Goal: Transaction & Acquisition: Purchase product/service

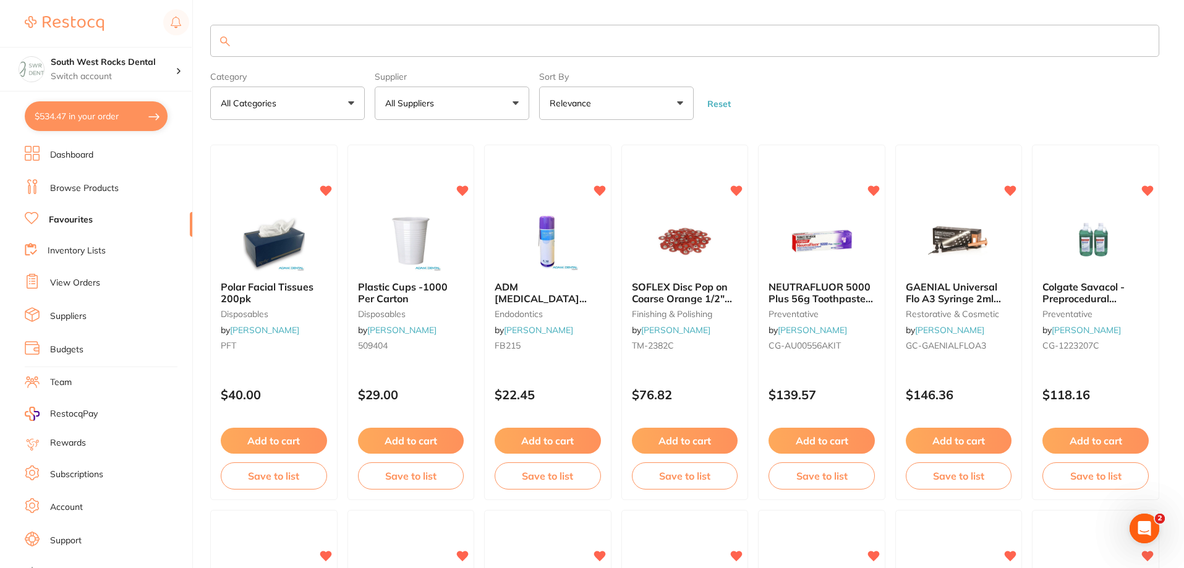
click at [676, 43] on input "search" at bounding box center [684, 41] width 949 height 32
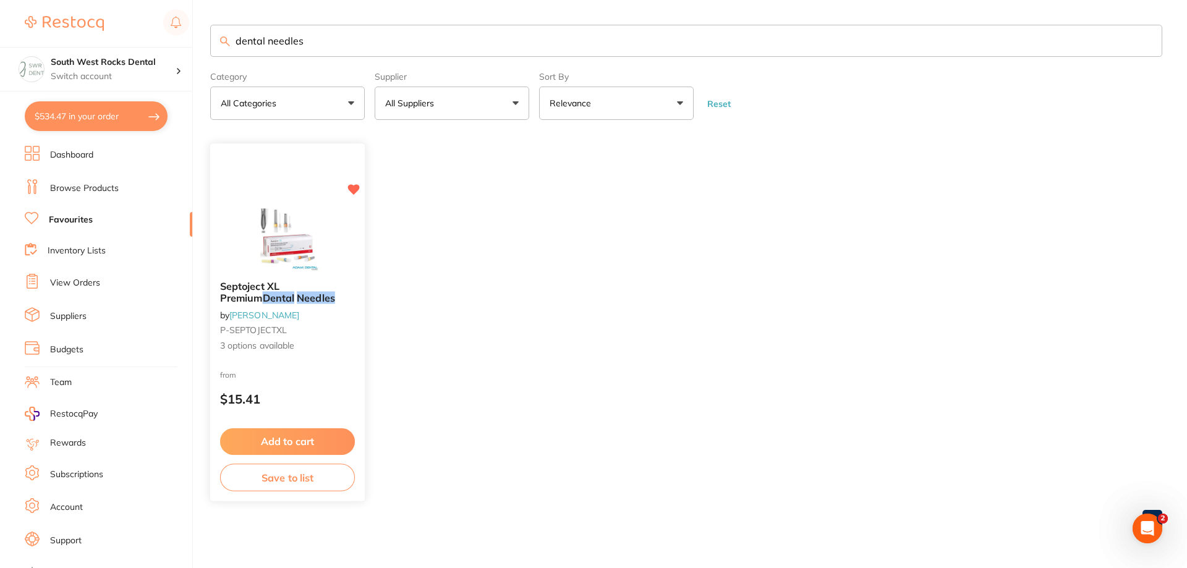
type input "dental needles"
click at [286, 238] on img at bounding box center [287, 240] width 81 height 62
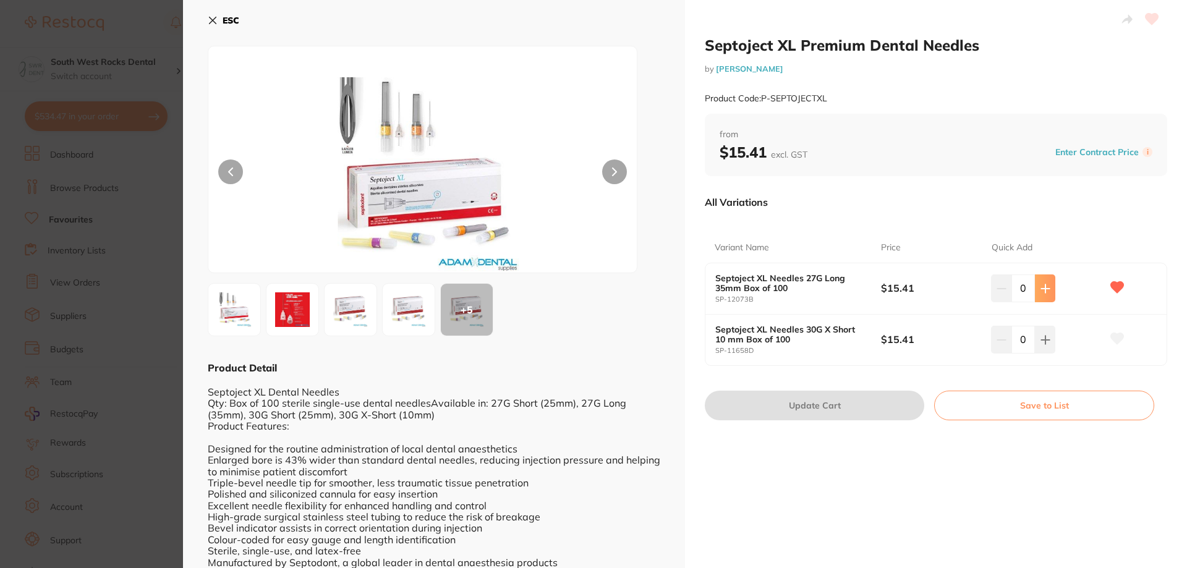
click at [1041, 293] on icon at bounding box center [1045, 289] width 10 height 10
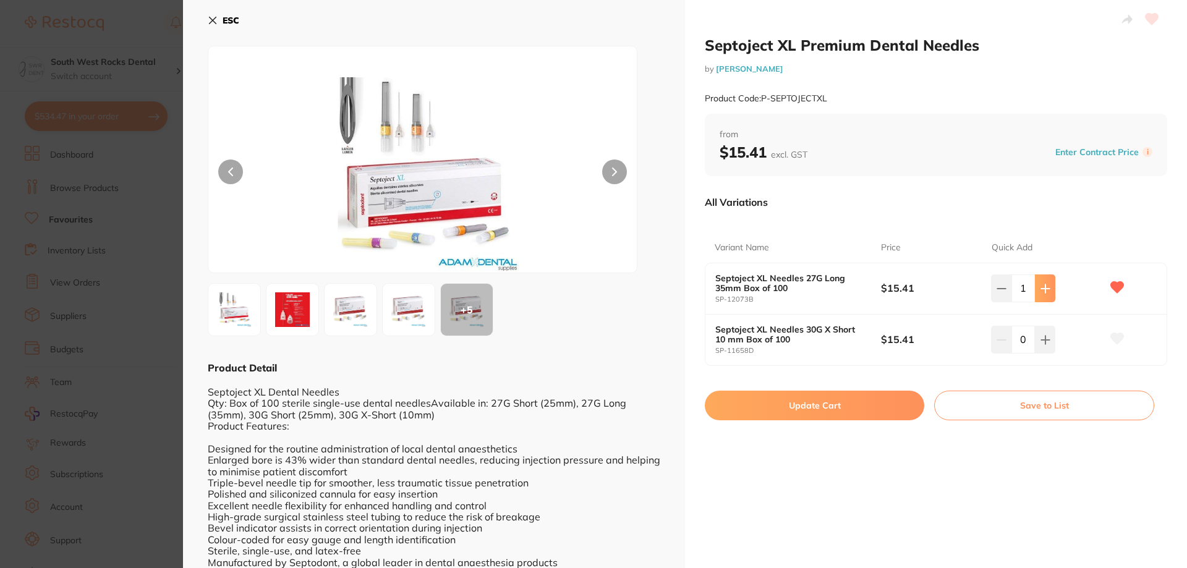
click at [1041, 293] on icon at bounding box center [1045, 289] width 10 height 10
type input "3"
click at [856, 404] on button "Update Cart" at bounding box center [814, 406] width 219 height 30
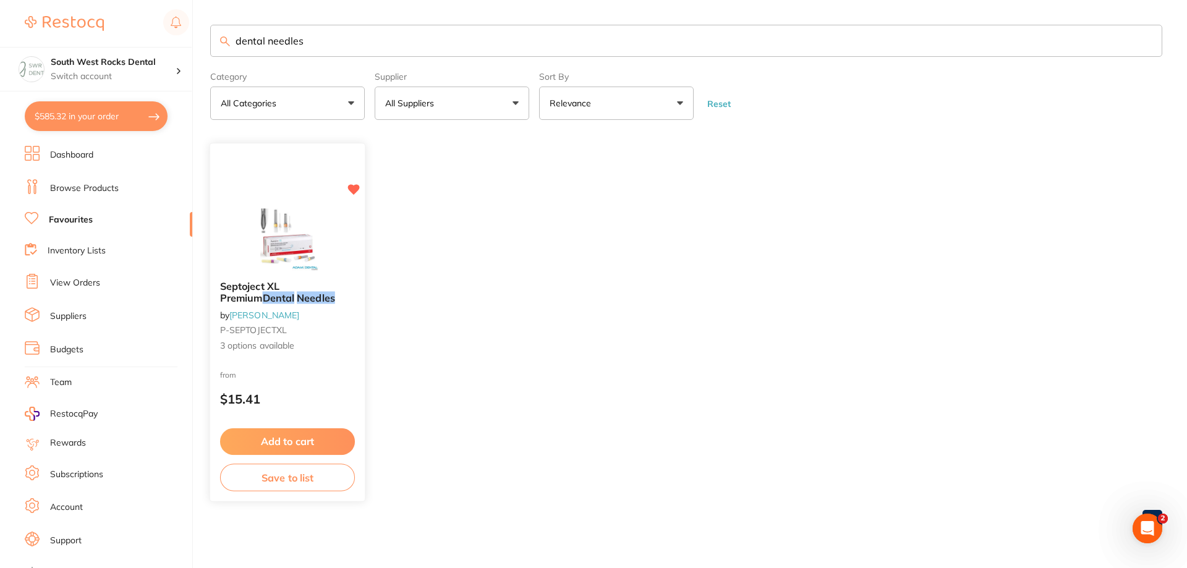
click at [278, 475] on button "Save to list" at bounding box center [287, 478] width 135 height 28
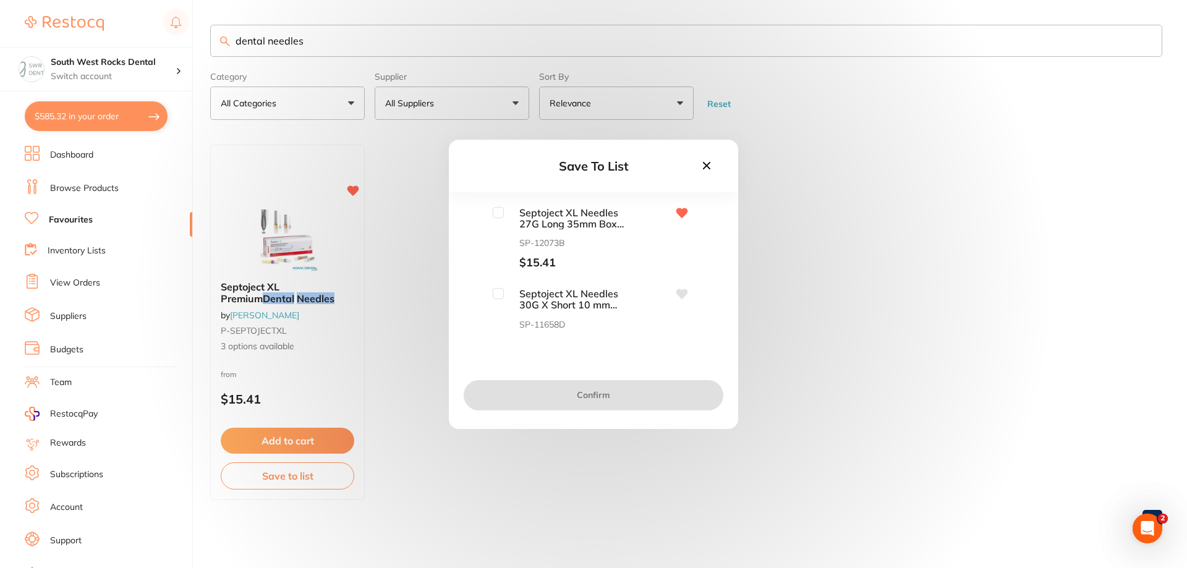
click at [498, 216] on input "checkbox" at bounding box center [498, 212] width 11 height 11
checkbox input "true"
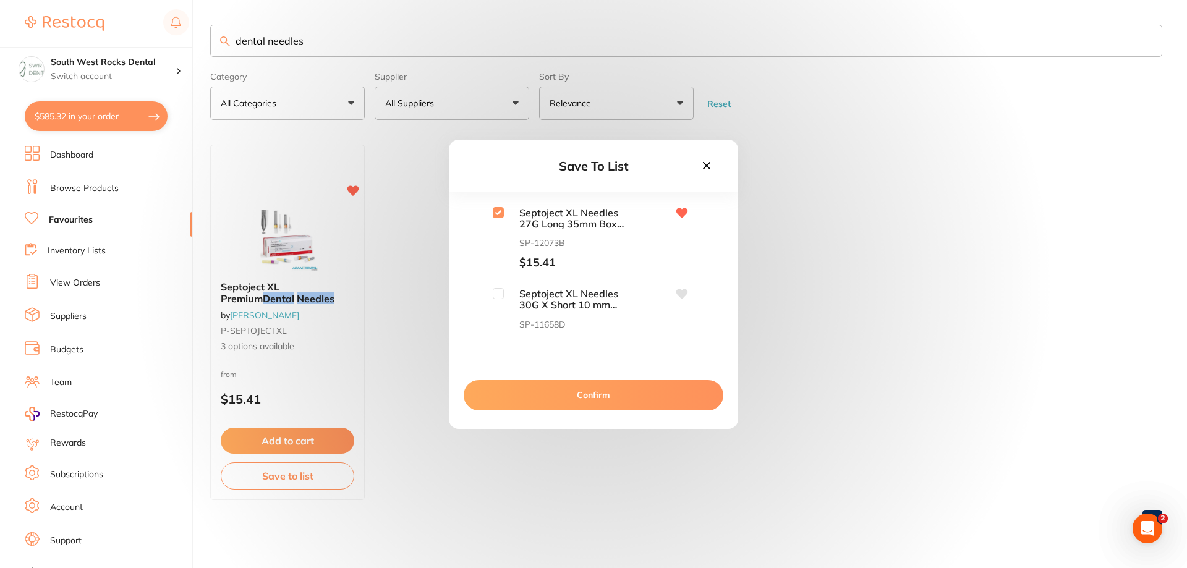
click at [592, 399] on button "Confirm" at bounding box center [594, 395] width 260 height 30
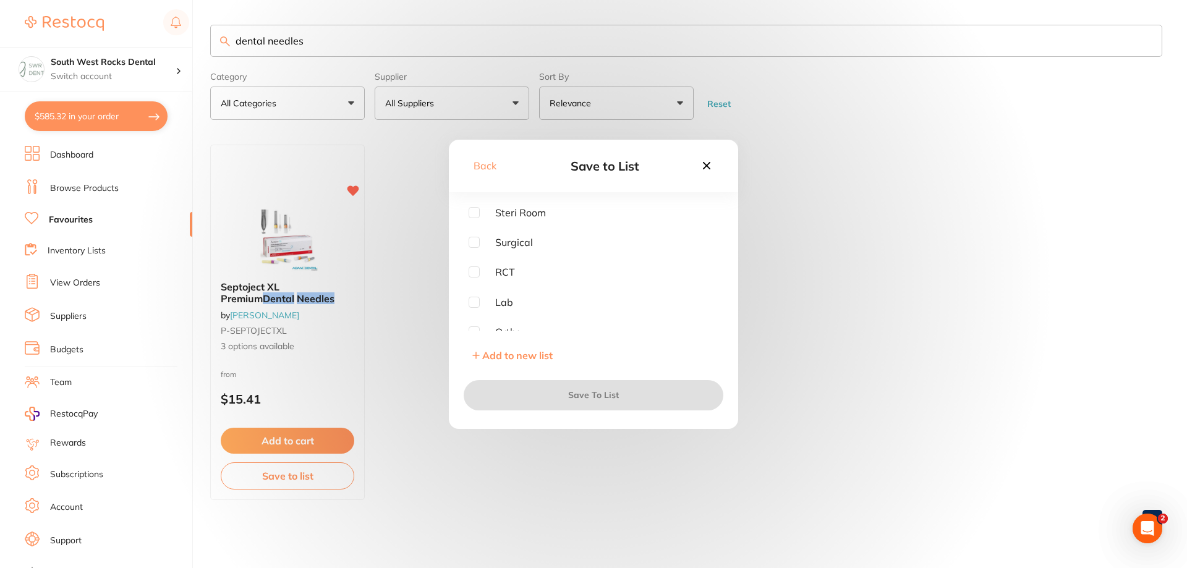
click at [478, 209] on input "checkbox" at bounding box center [474, 212] width 11 height 11
checkbox input "true"
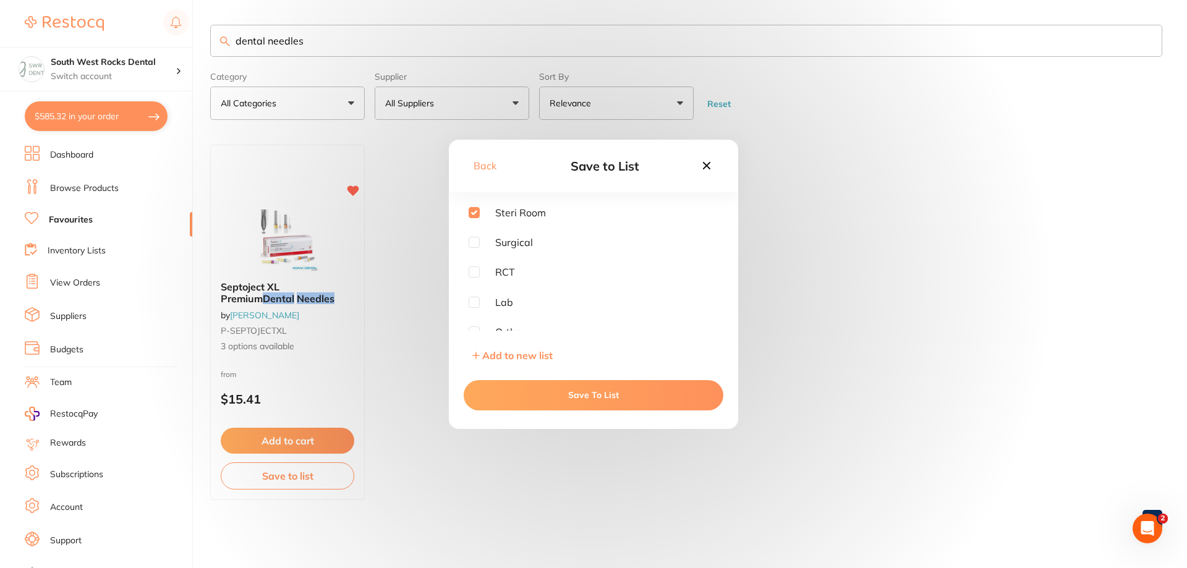
click at [588, 394] on button "Save To List" at bounding box center [594, 395] width 260 height 30
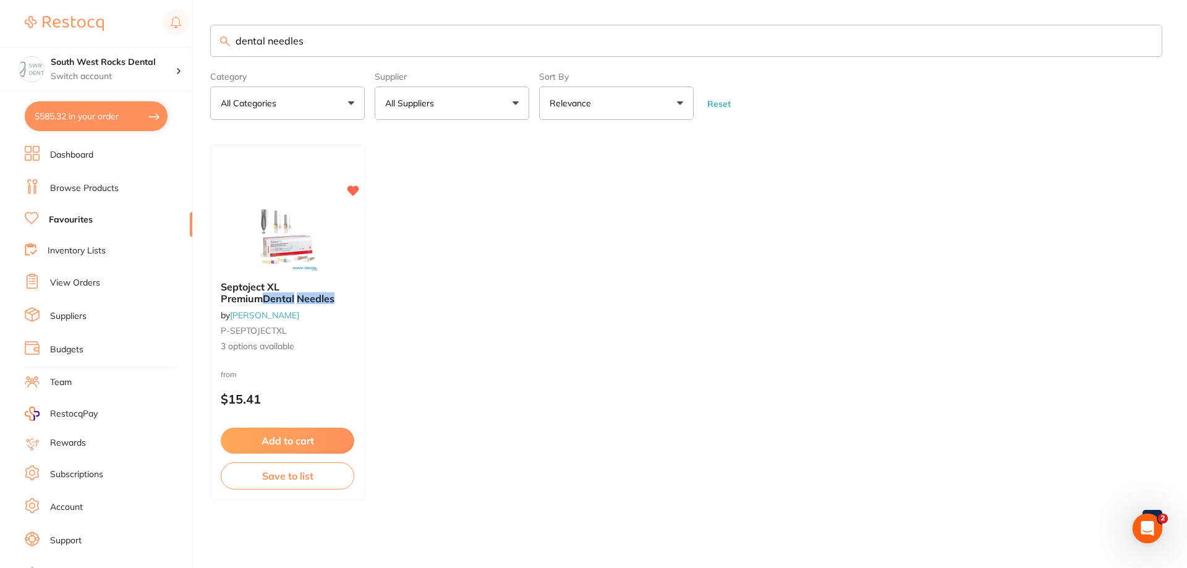
click at [109, 115] on button "$585.32 in your order" at bounding box center [96, 116] width 143 height 30
checkbox input "true"
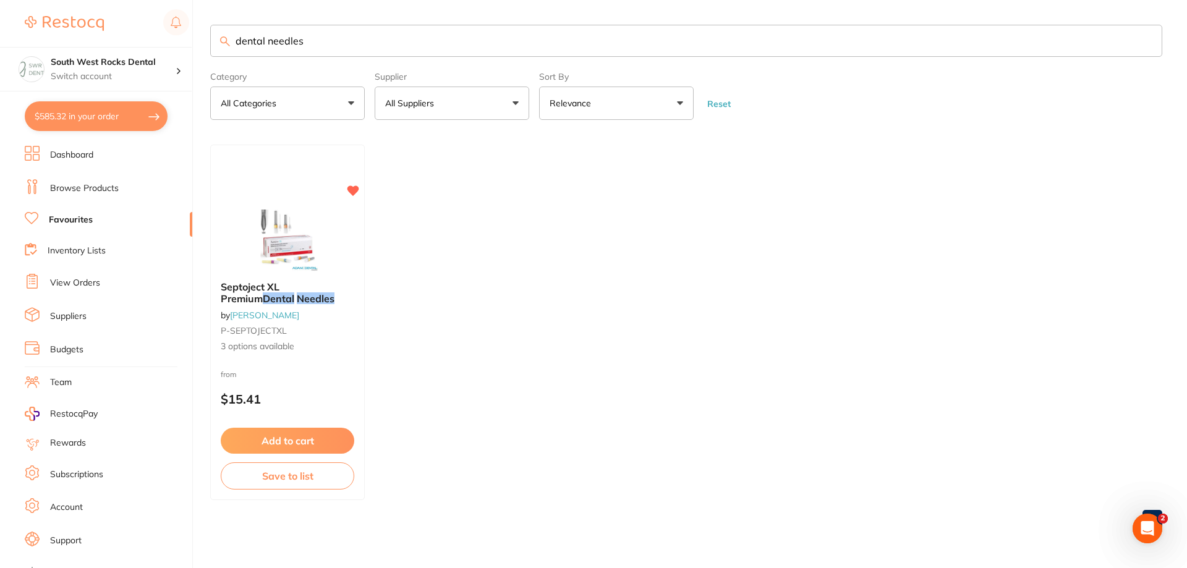
checkbox input "true"
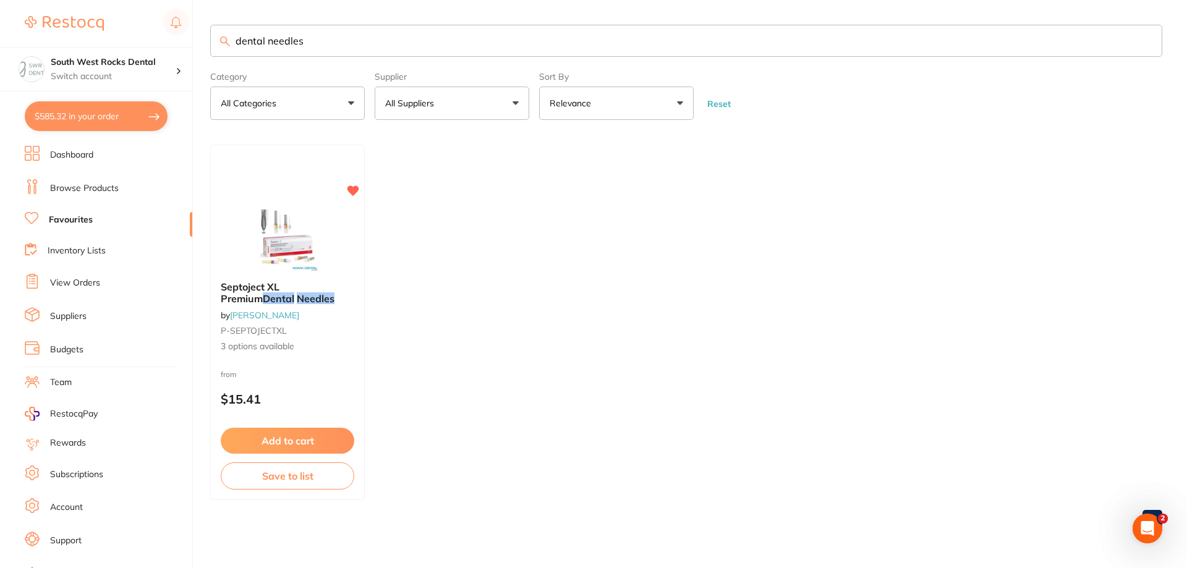
checkbox input "true"
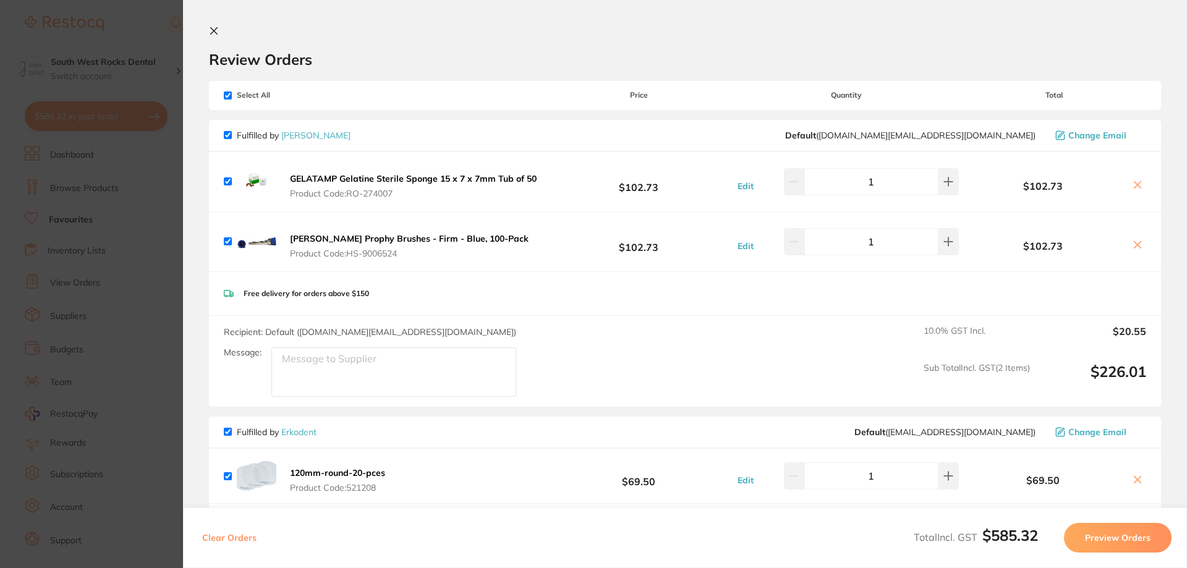
click at [212, 29] on icon at bounding box center [214, 31] width 7 height 7
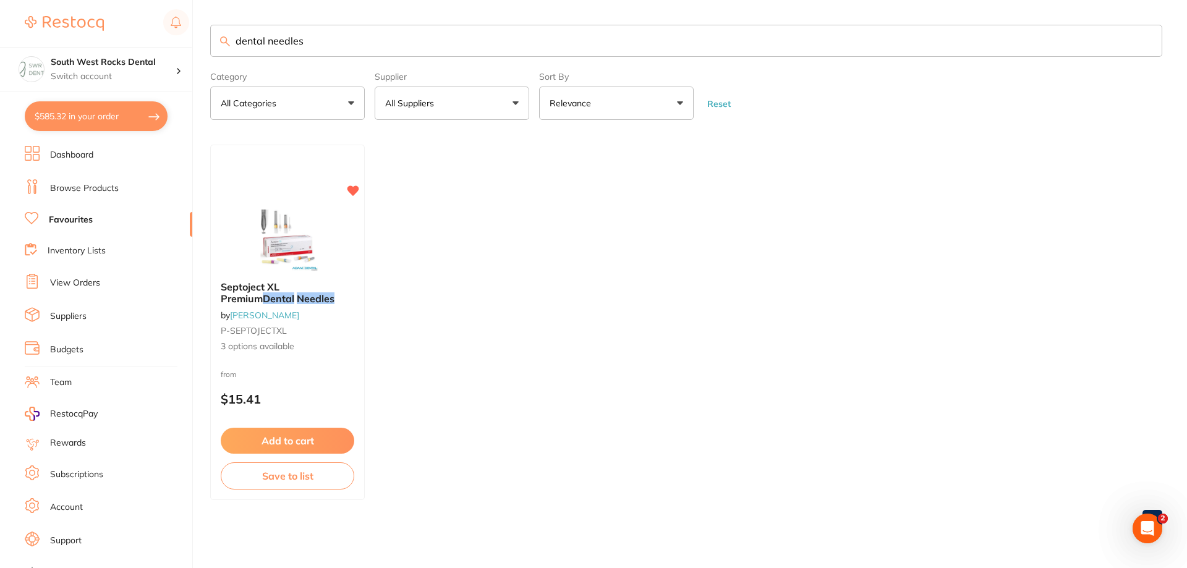
click at [461, 111] on button "All Suppliers" at bounding box center [452, 103] width 155 height 33
click at [87, 185] on link "Browse Products" at bounding box center [84, 188] width 69 height 12
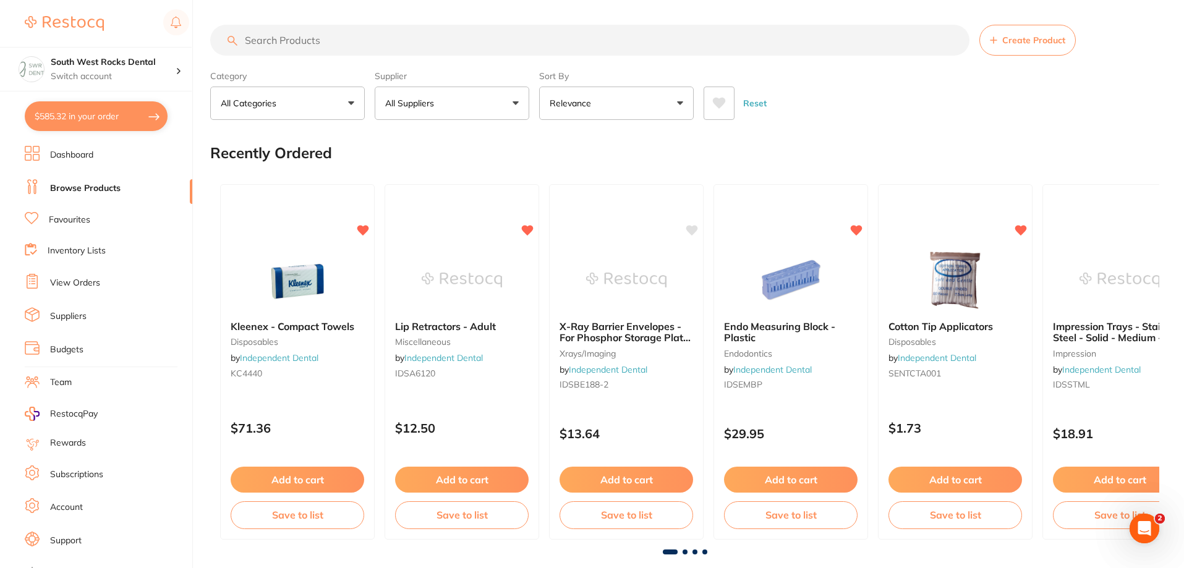
click at [502, 103] on button "All Suppliers" at bounding box center [452, 103] width 155 height 33
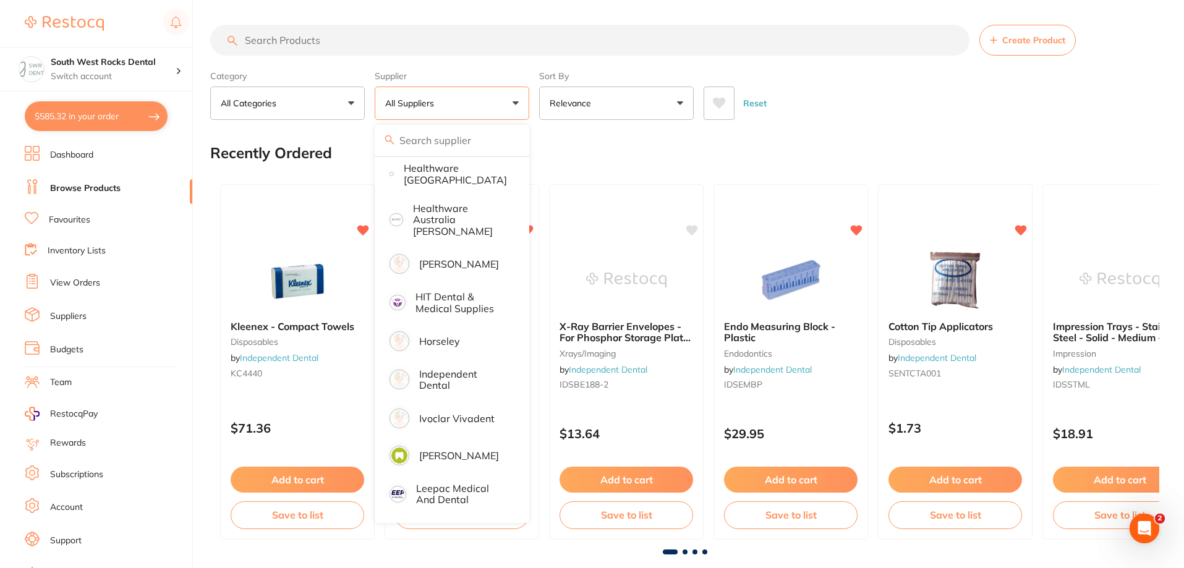
scroll to position [804, 0]
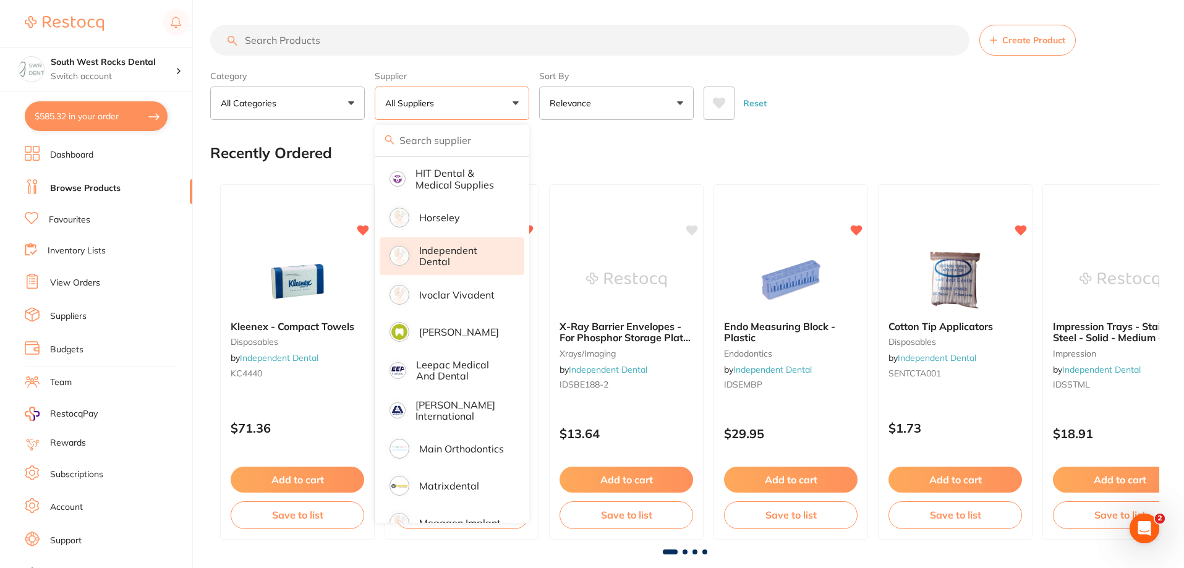
click at [441, 253] on p "Independent Dental" at bounding box center [463, 256] width 88 height 23
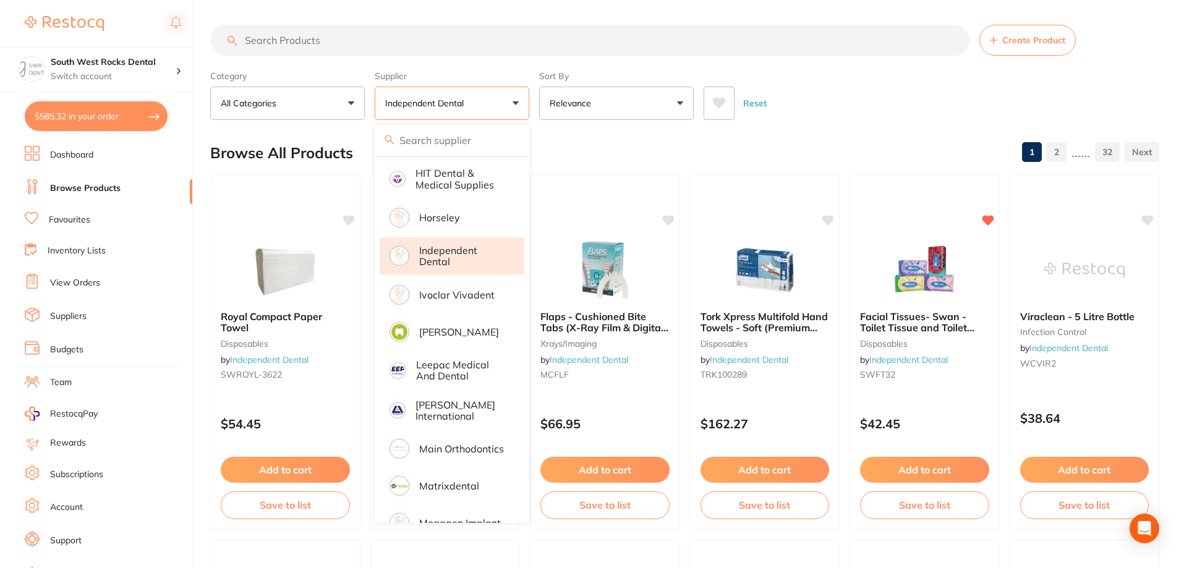
click at [396, 30] on input "search" at bounding box center [589, 40] width 759 height 31
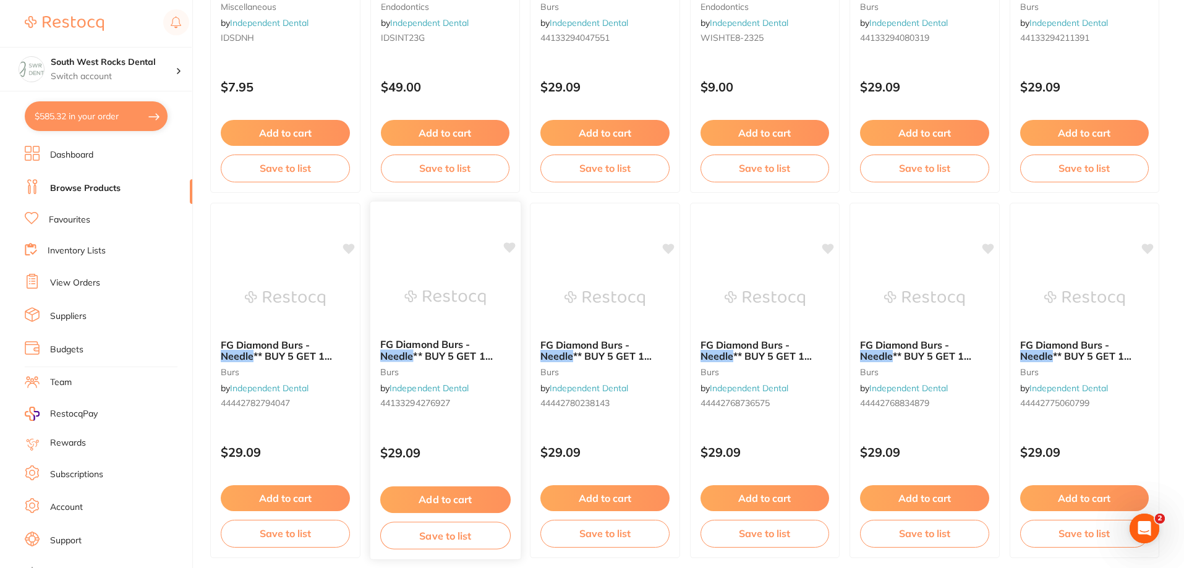
scroll to position [2948, 0]
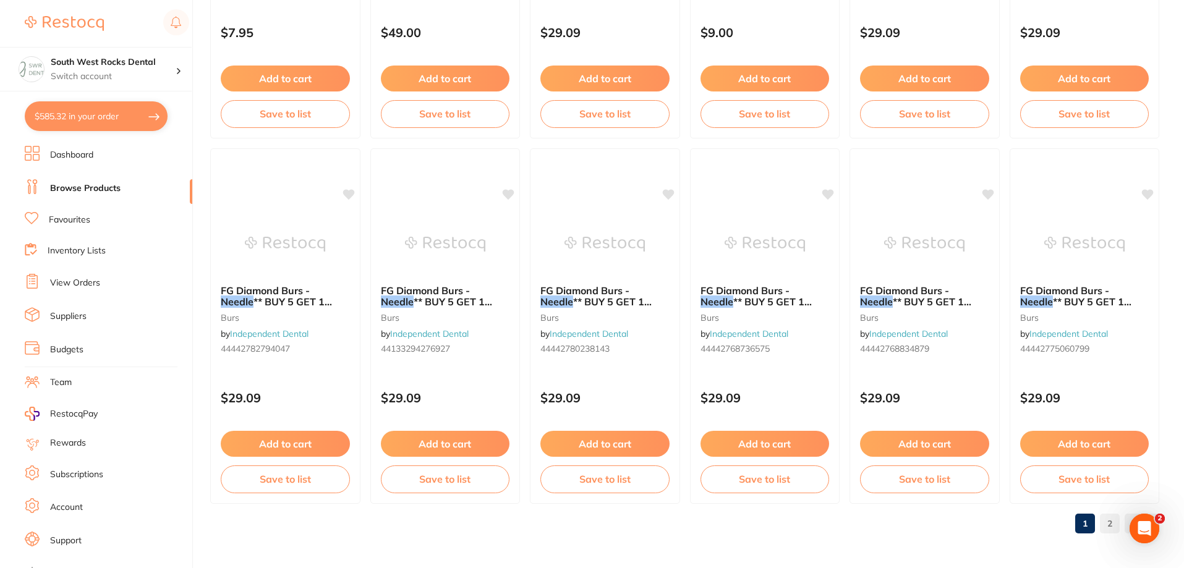
type input "dental needles"
click at [1115, 524] on link "2" at bounding box center [1110, 523] width 20 height 25
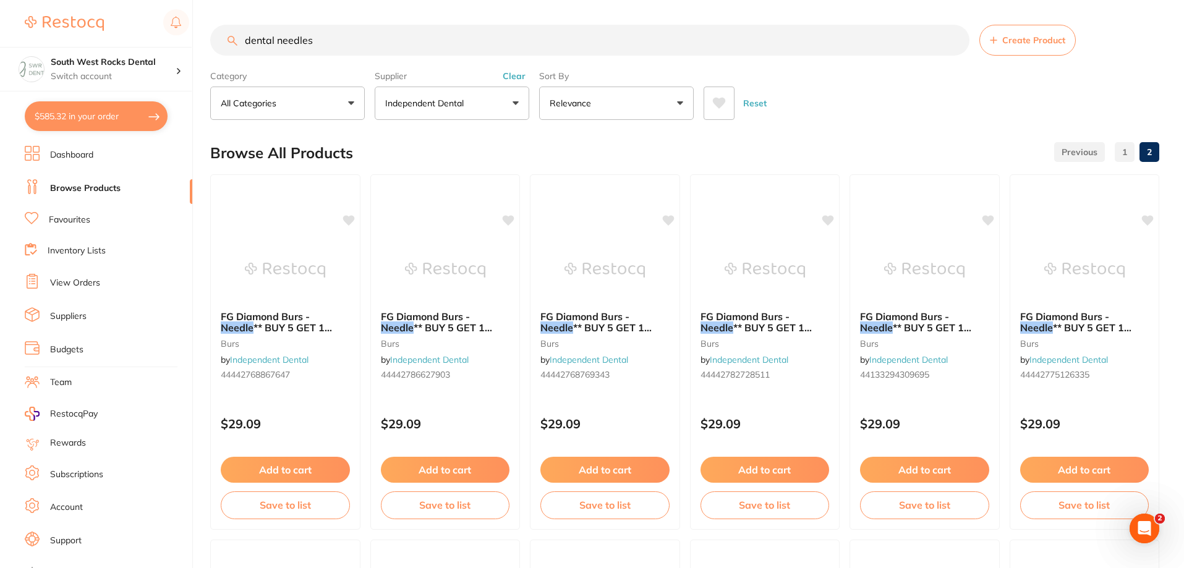
scroll to position [0, 0]
click at [88, 184] on link "Browse Products" at bounding box center [85, 188] width 70 height 12
drag, startPoint x: 318, startPoint y: 39, endPoint x: 227, endPoint y: 56, distance: 92.5
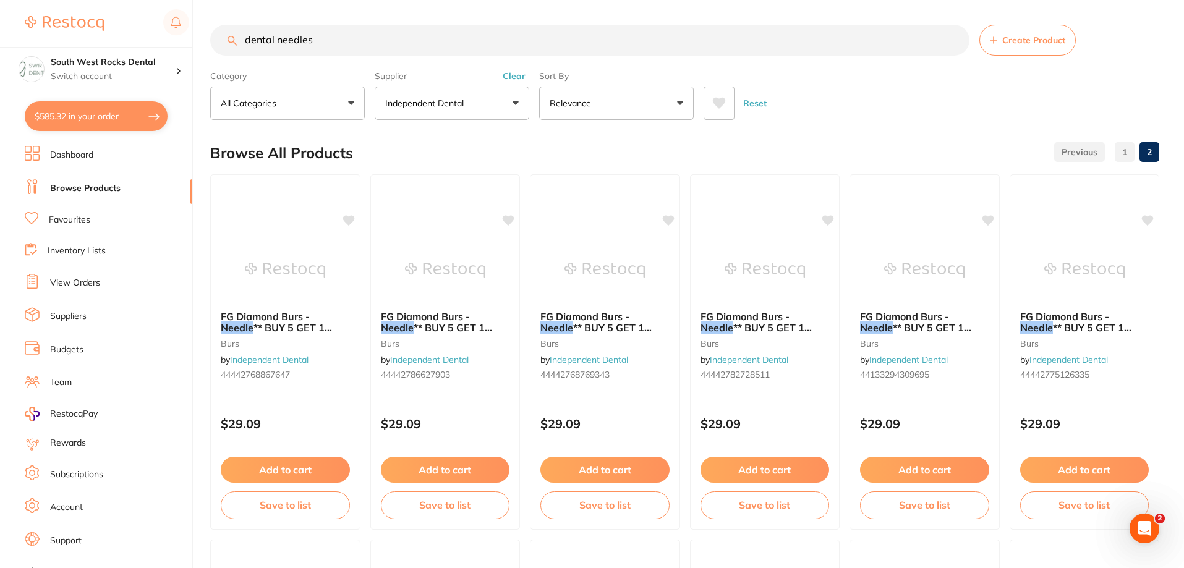
click at [227, 56] on section "dental needles Create Product Category All Categories All Categories anaestheti…" at bounding box center [684, 72] width 949 height 95
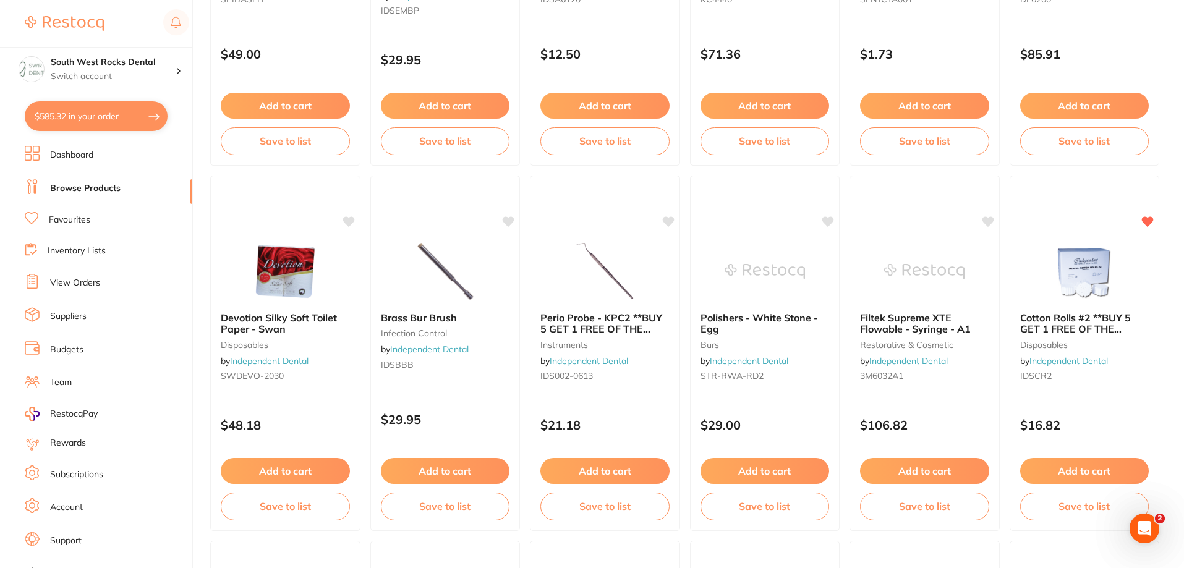
scroll to position [1113, 0]
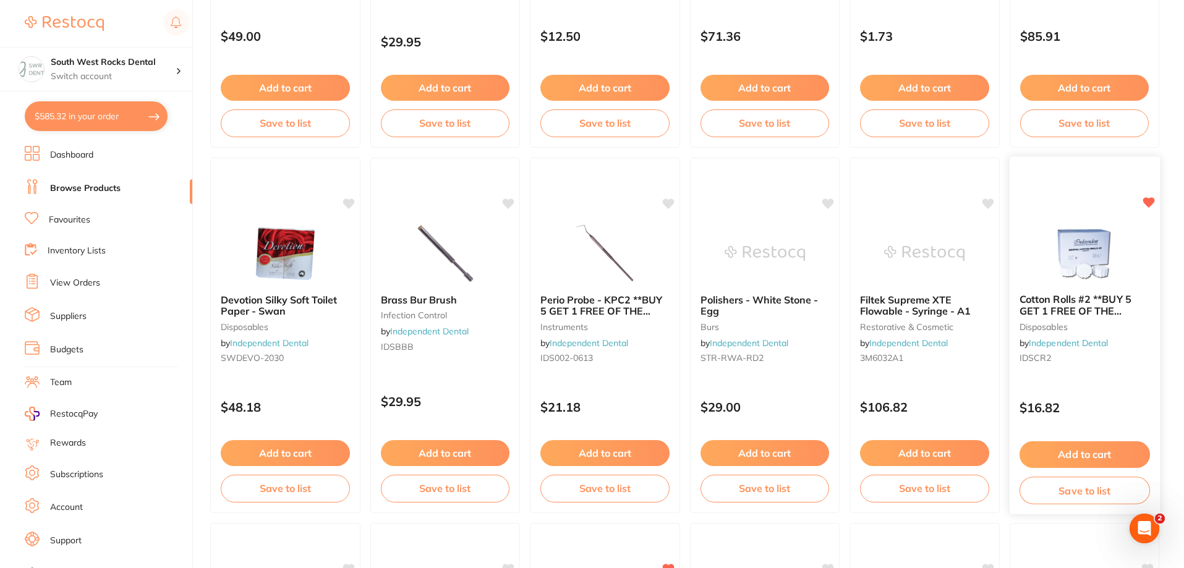
click at [1087, 454] on button "Add to cart" at bounding box center [1084, 454] width 130 height 27
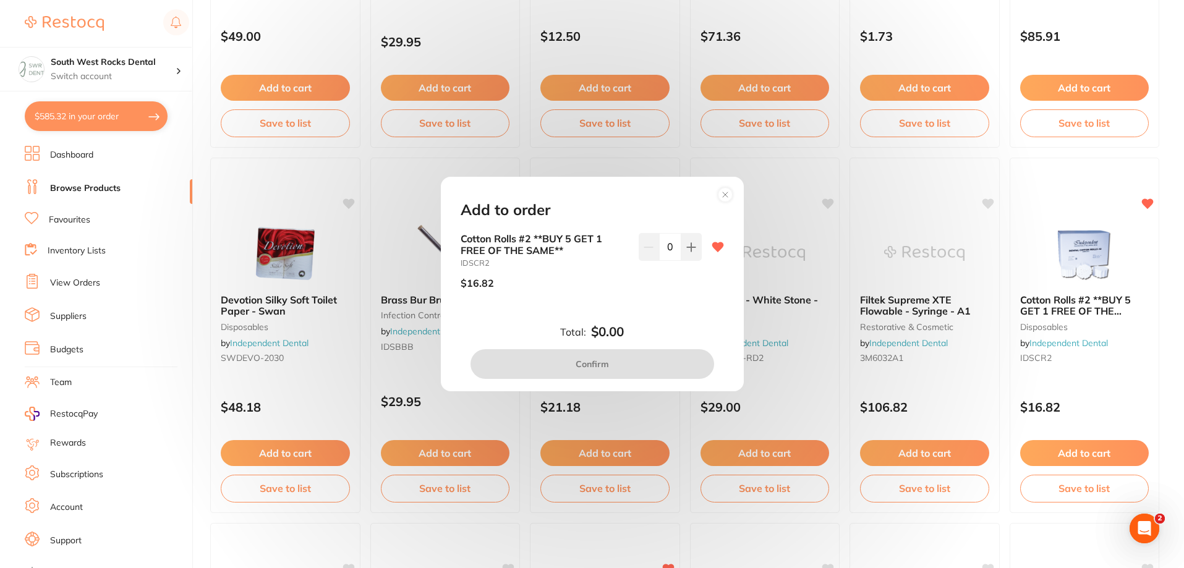
scroll to position [0, 0]
click at [690, 244] on icon at bounding box center [691, 247] width 10 height 10
type input "1"
click at [609, 362] on button "Confirm" at bounding box center [592, 364] width 244 height 30
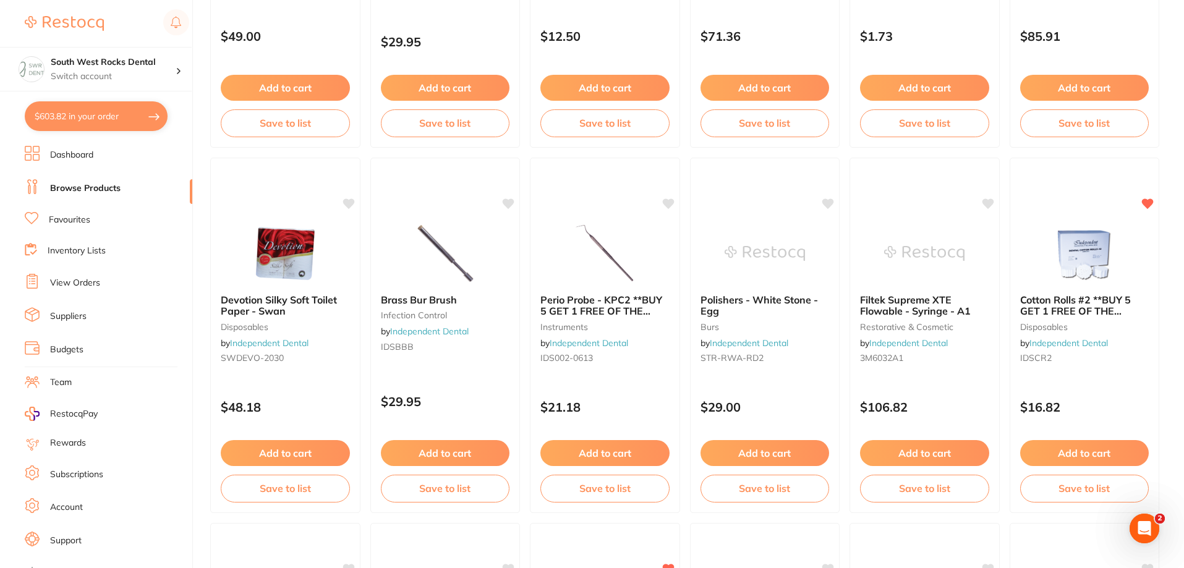
checkbox input "false"
click at [1078, 490] on button "Save to list" at bounding box center [1084, 491] width 130 height 28
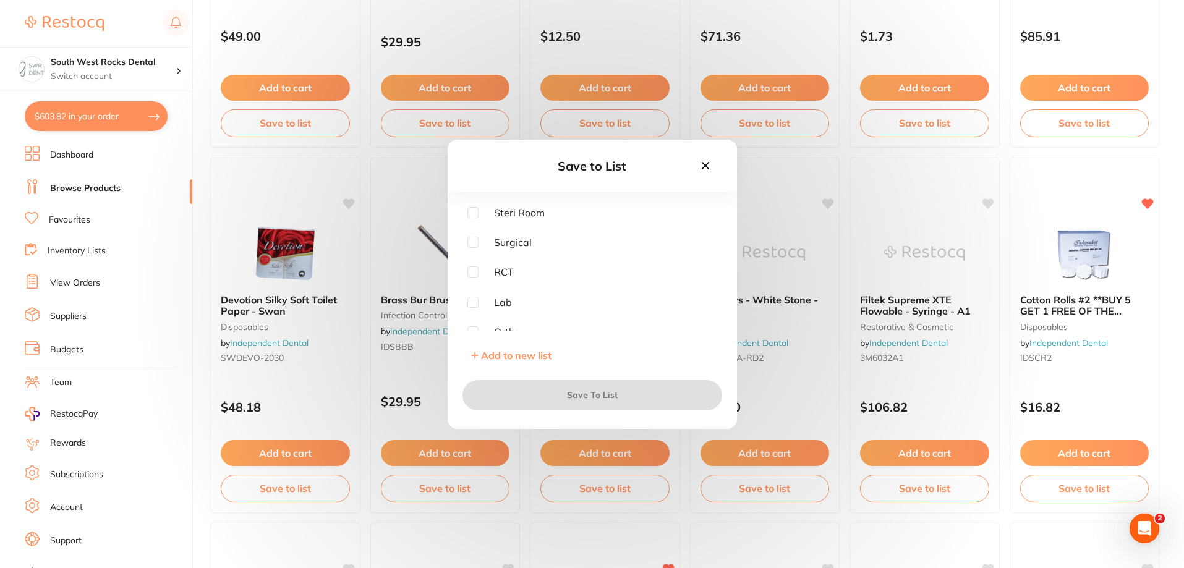
click at [473, 213] on input "checkbox" at bounding box center [472, 212] width 11 height 11
checkbox input "true"
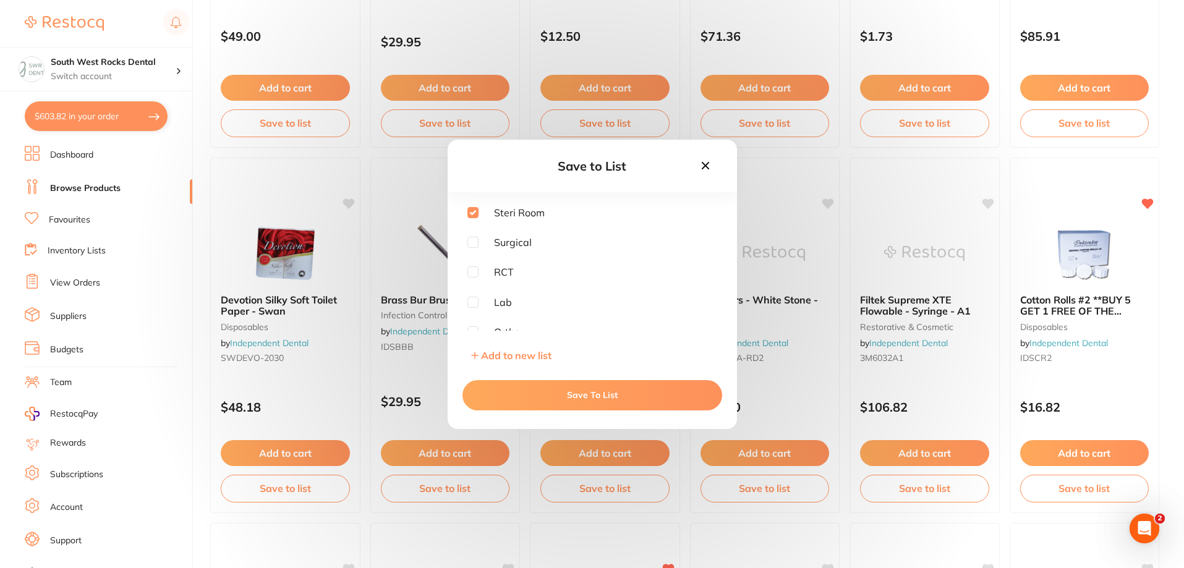
click at [596, 394] on button "Save To List" at bounding box center [592, 395] width 260 height 30
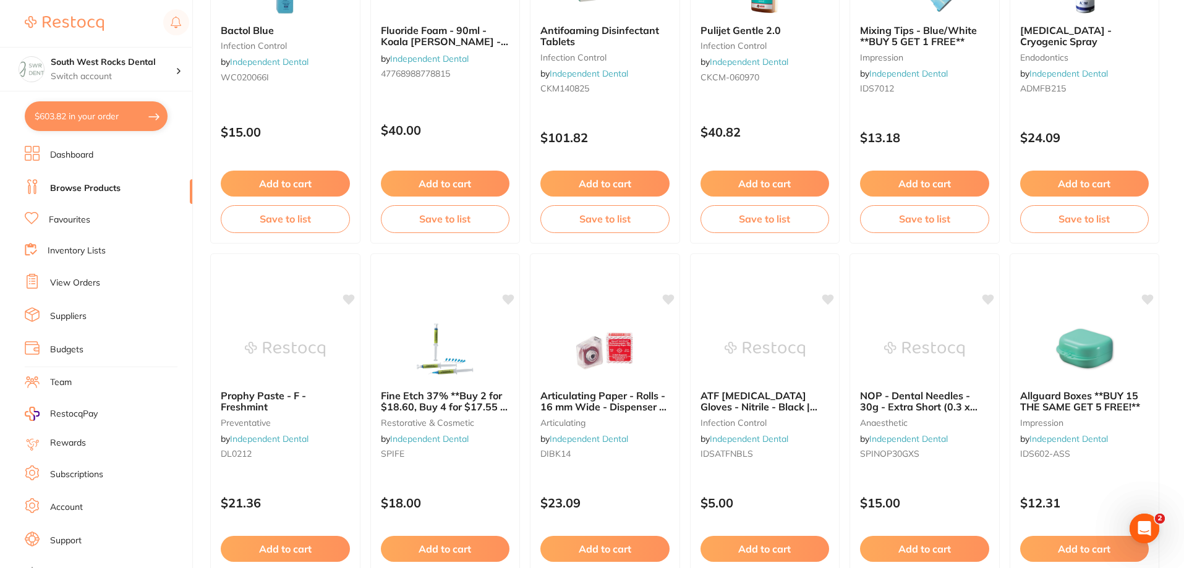
scroll to position [2948, 0]
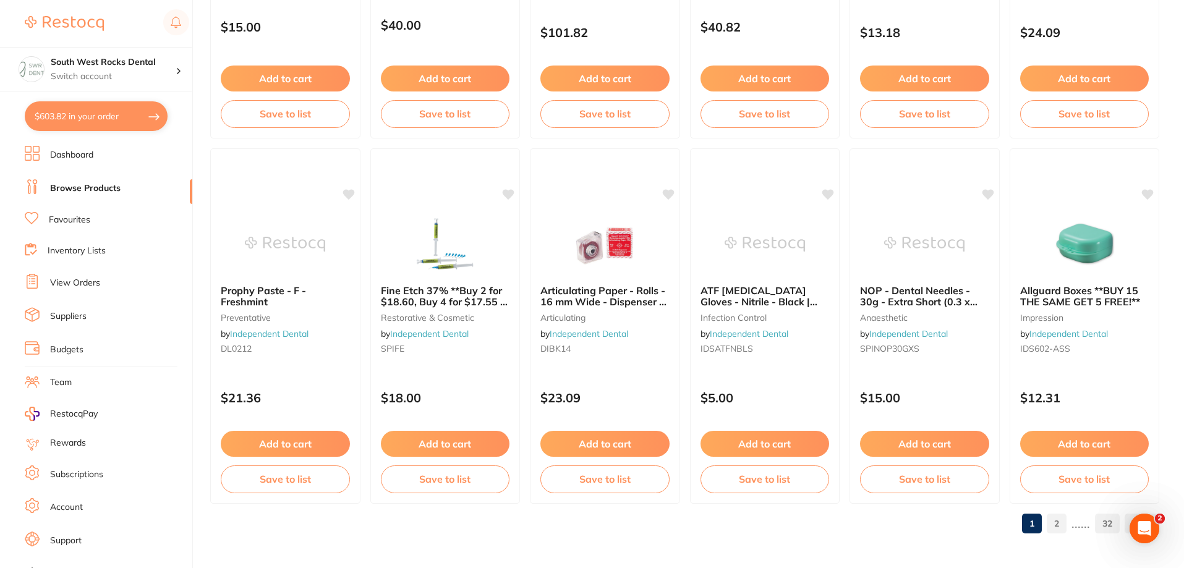
click at [1056, 524] on link "2" at bounding box center [1056, 523] width 20 height 25
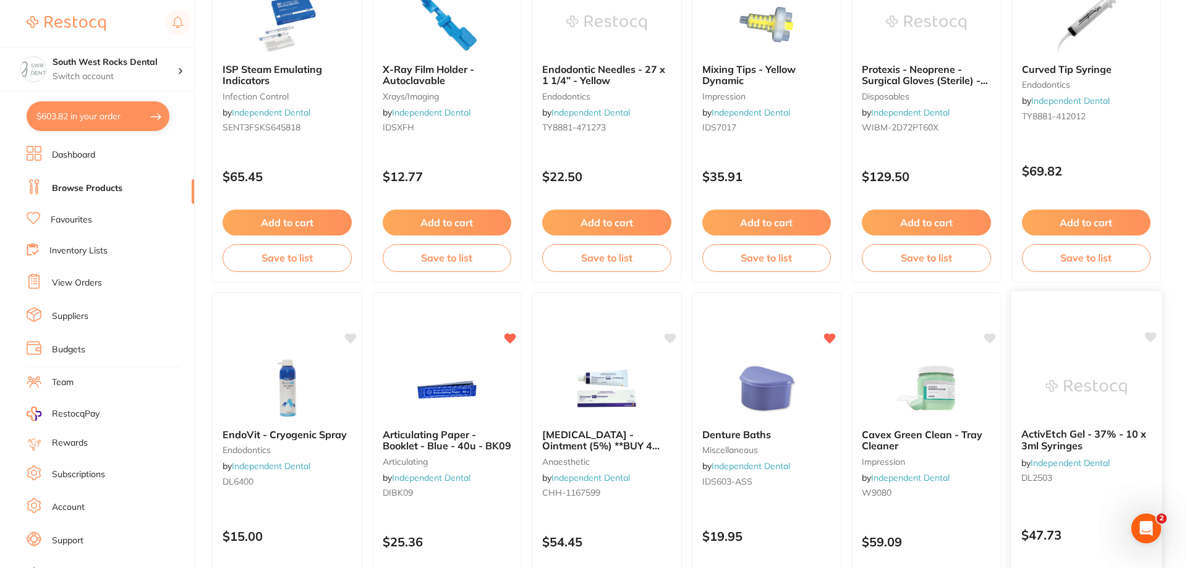
scroll to position [0, 0]
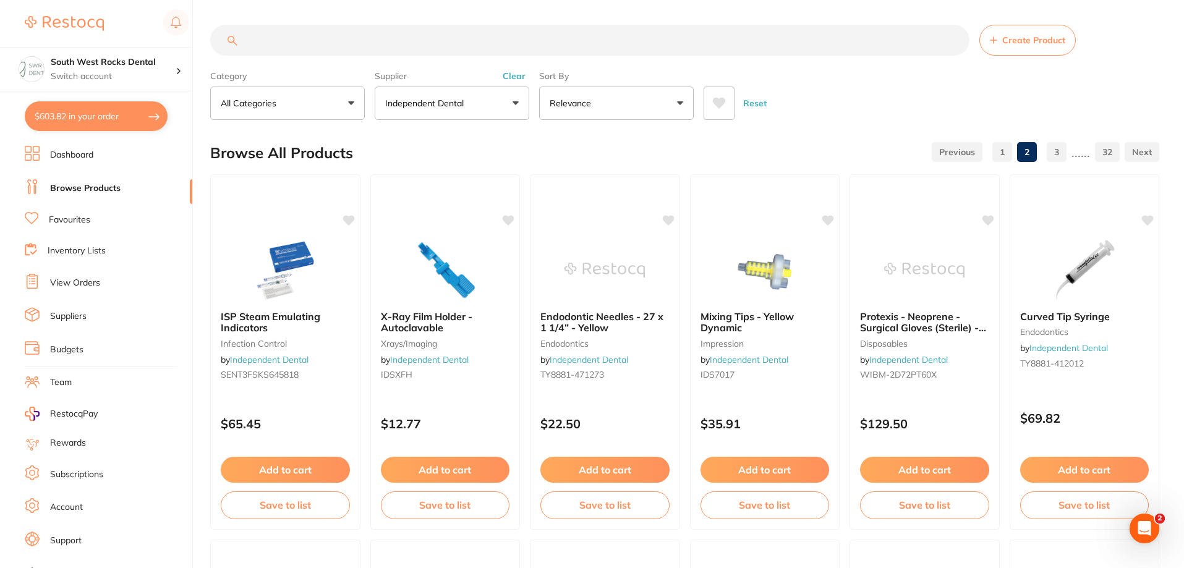
click at [117, 115] on button "$603.82 in your order" at bounding box center [96, 116] width 143 height 30
checkbox input "true"
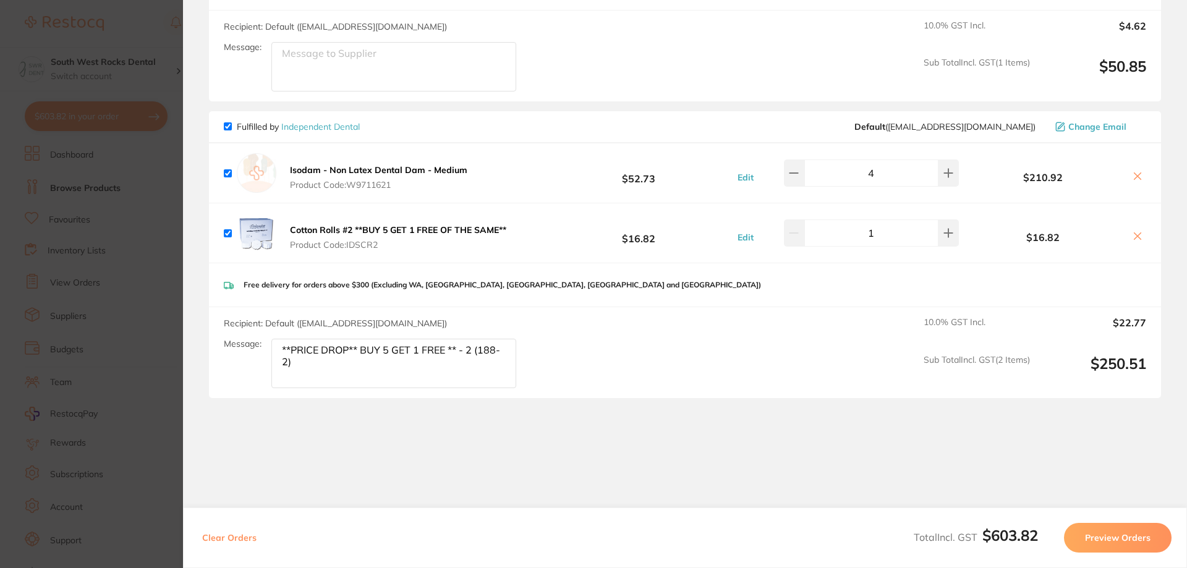
scroll to position [804, 0]
drag, startPoint x: 270, startPoint y: 335, endPoint x: 501, endPoint y: 357, distance: 231.6
click at [501, 357] on div "Message: **PRICE DROP** BUY 5 GET 1 FREE ** - 2 (188-2)" at bounding box center [375, 360] width 302 height 49
drag, startPoint x: 490, startPoint y: 338, endPoint x: 255, endPoint y: 352, distance: 234.7
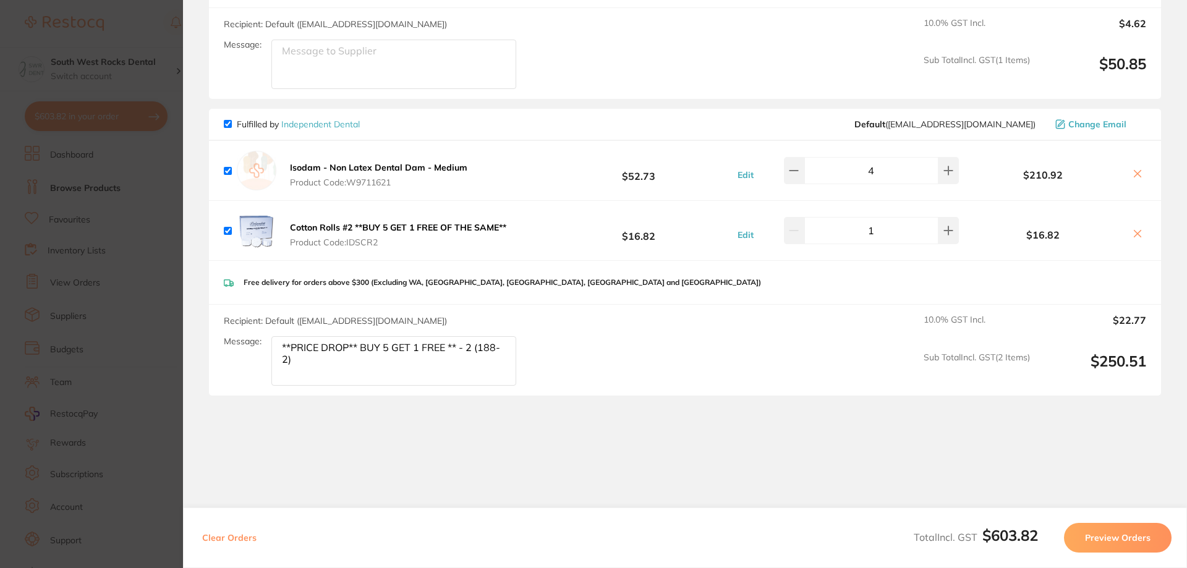
click at [255, 352] on div "Message: **PRICE DROP** BUY 5 GET 1 FREE ** - 2 (188-2)" at bounding box center [375, 360] width 302 height 49
drag, startPoint x: 278, startPoint y: 349, endPoint x: 284, endPoint y: 337, distance: 13.3
type textarea "(188-2)"
drag, startPoint x: 279, startPoint y: 336, endPoint x: 355, endPoint y: 336, distance: 76.0
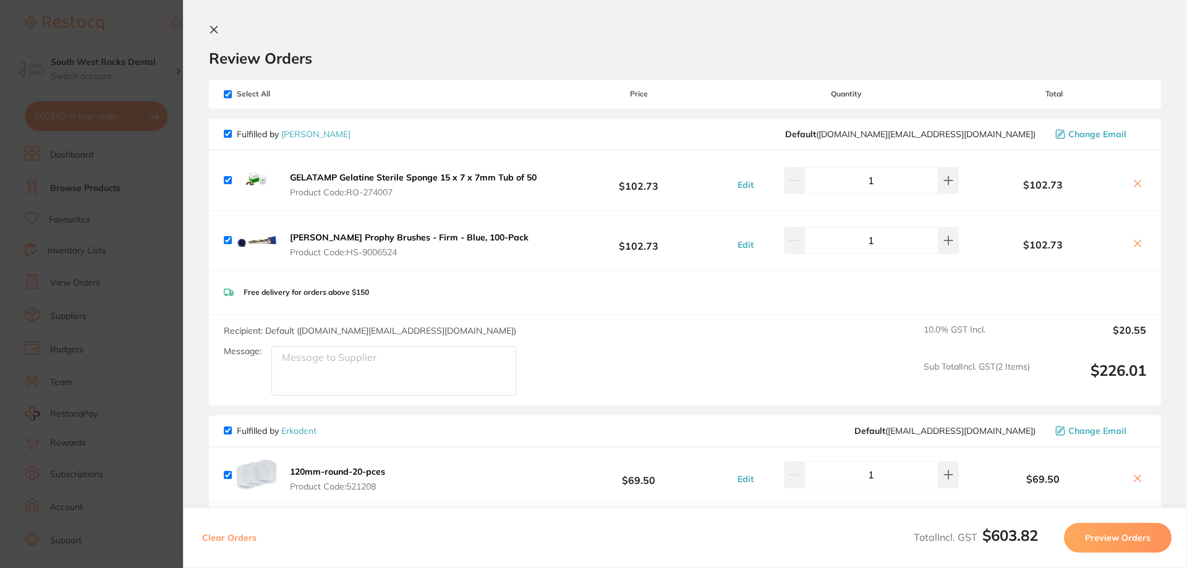
scroll to position [0, 0]
click at [215, 31] on icon at bounding box center [214, 31] width 10 height 10
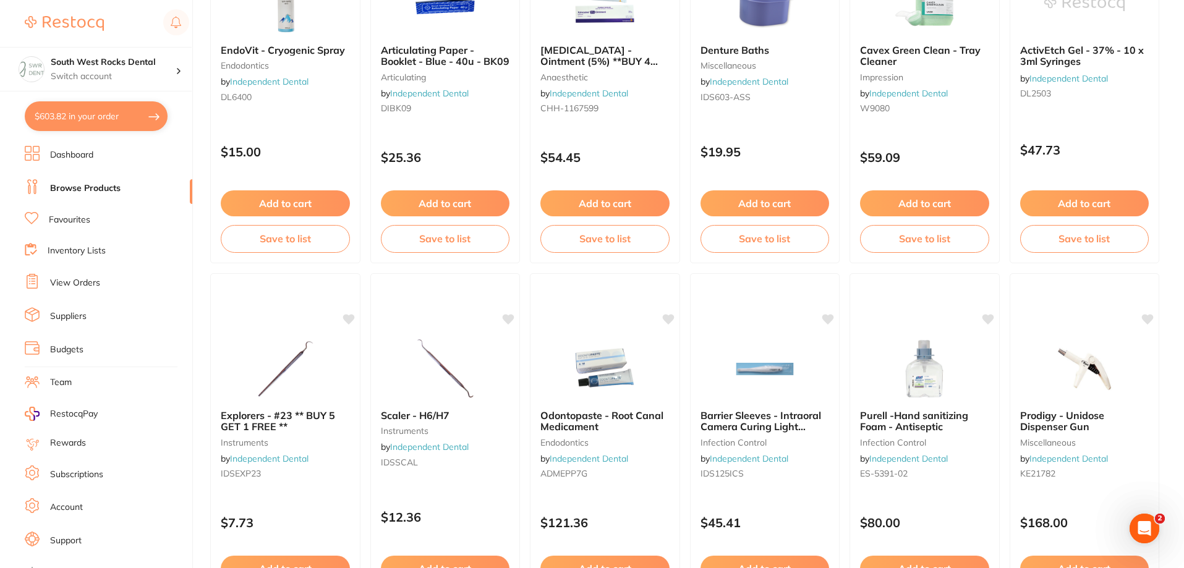
scroll to position [627, 0]
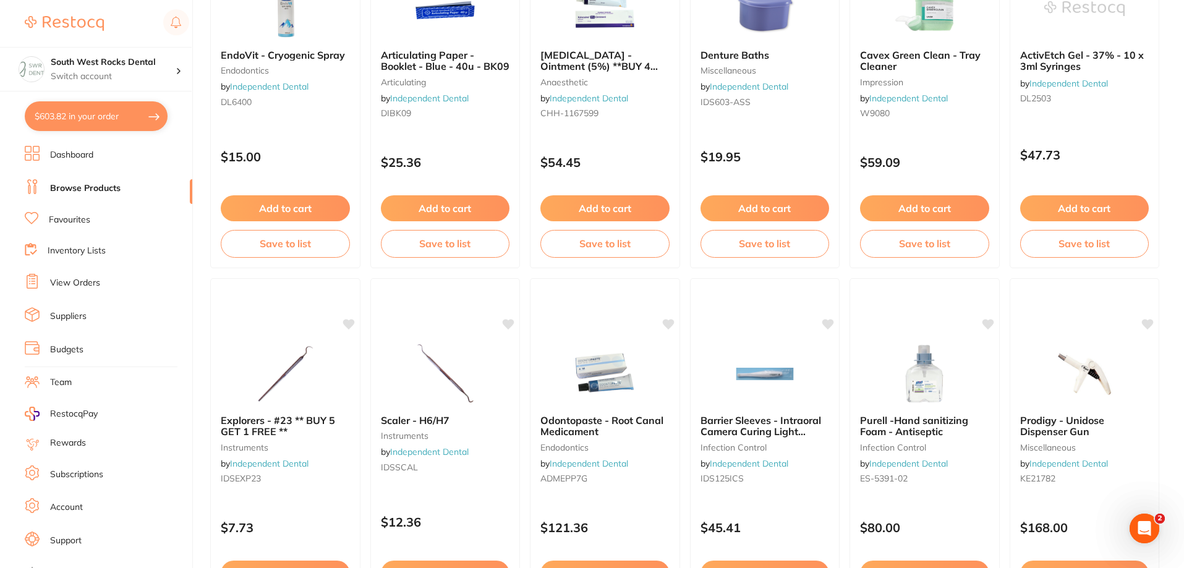
click at [103, 189] on link "Browse Products" at bounding box center [85, 188] width 70 height 12
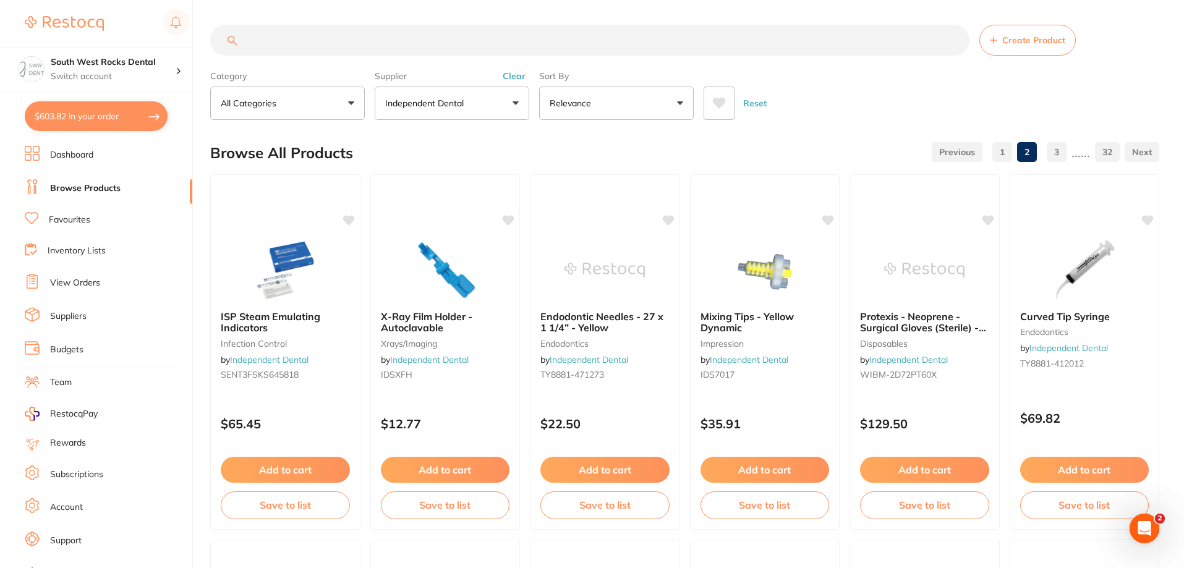
click at [324, 39] on input "search" at bounding box center [589, 40] width 759 height 31
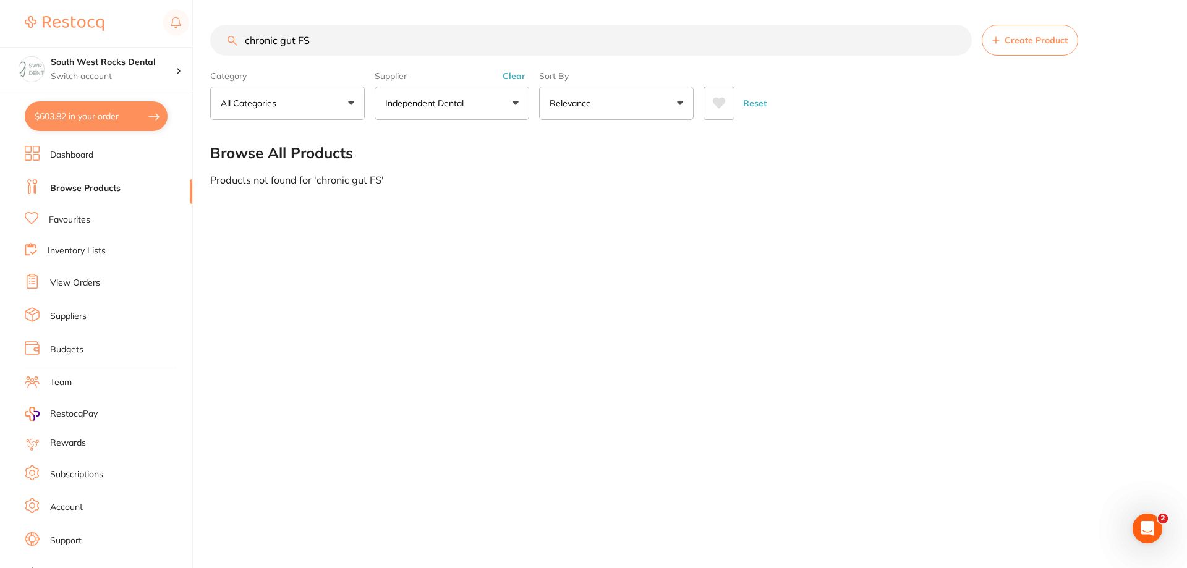
scroll to position [329, 0]
type input "chronic gut FS-2"
drag, startPoint x: 306, startPoint y: 36, endPoint x: 245, endPoint y: 35, distance: 61.2
click at [245, 35] on input "chronic gut FS-2" at bounding box center [590, 40] width 761 height 31
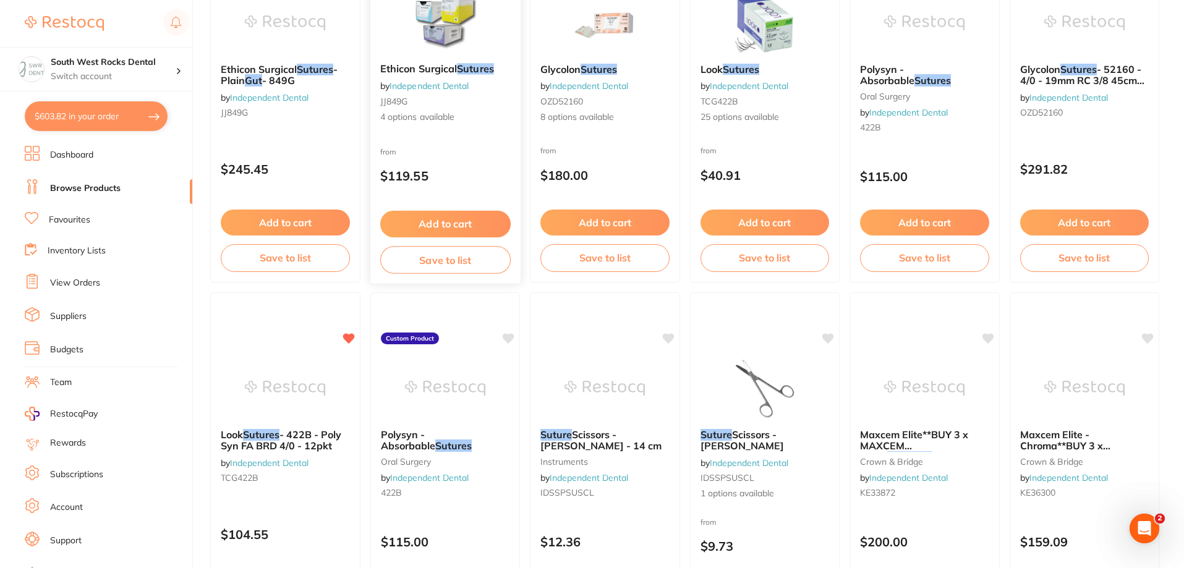
scroll to position [185, 0]
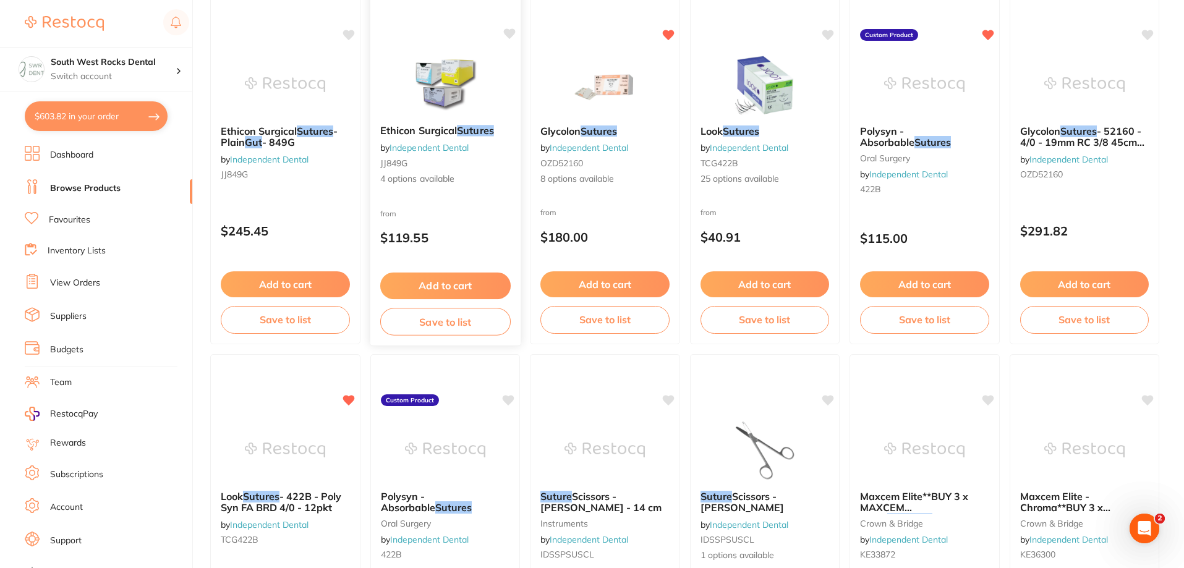
click at [440, 142] on link "Independent Dental" at bounding box center [428, 147] width 79 height 11
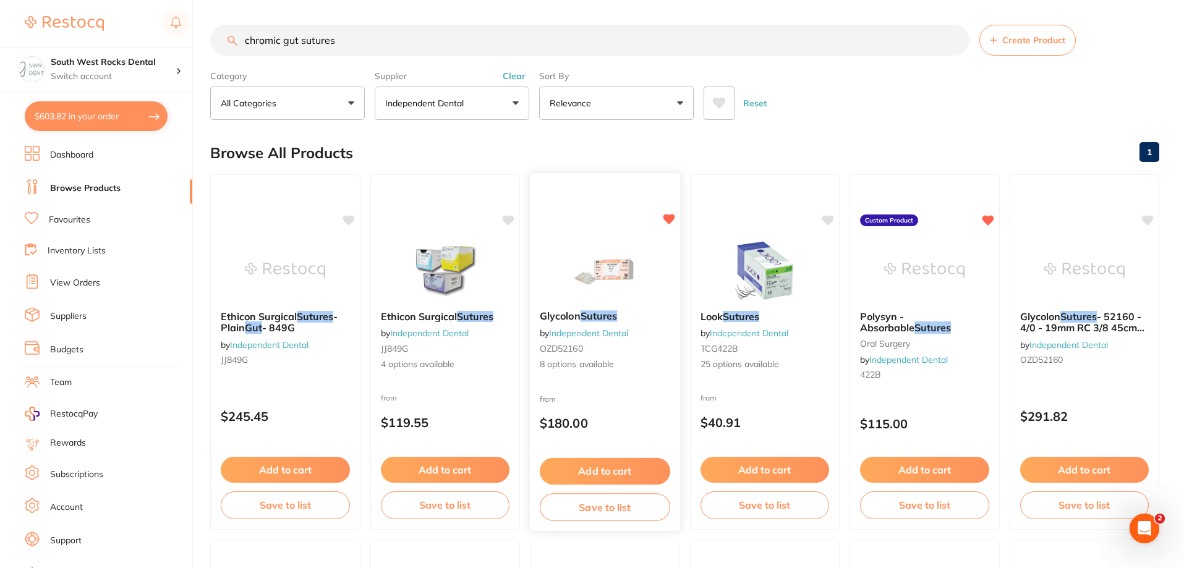
click at [599, 310] on div "Glycolon Sutures by Independent Dental OZD52160 8 options available" at bounding box center [605, 340] width 150 height 80
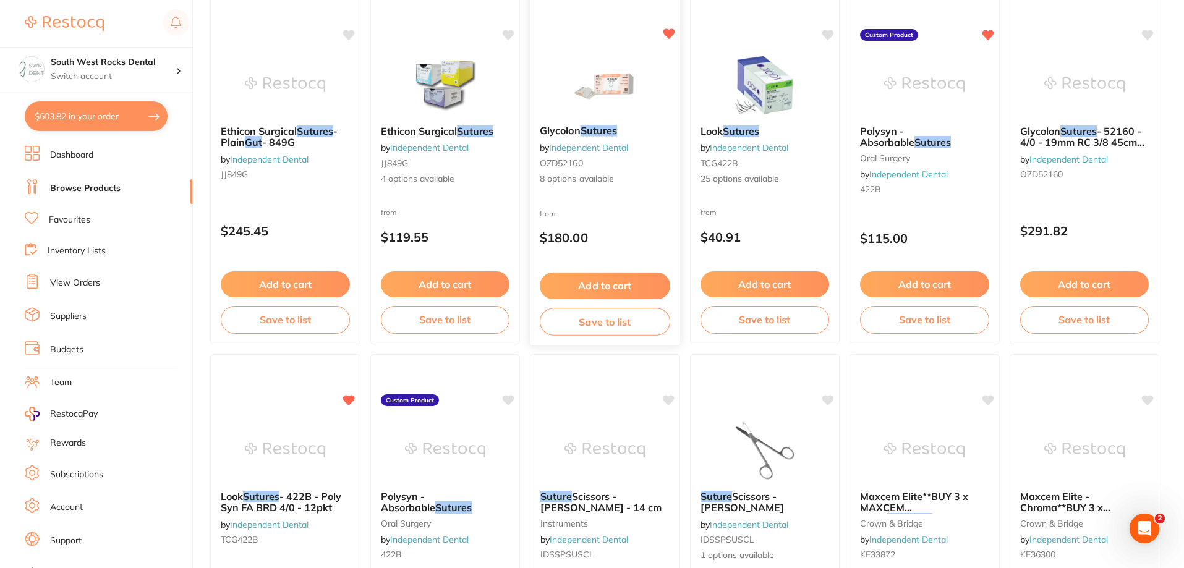
click at [605, 123] on div "Glycolon Sutures by Independent Dental OZD52160 8 options available" at bounding box center [605, 155] width 150 height 80
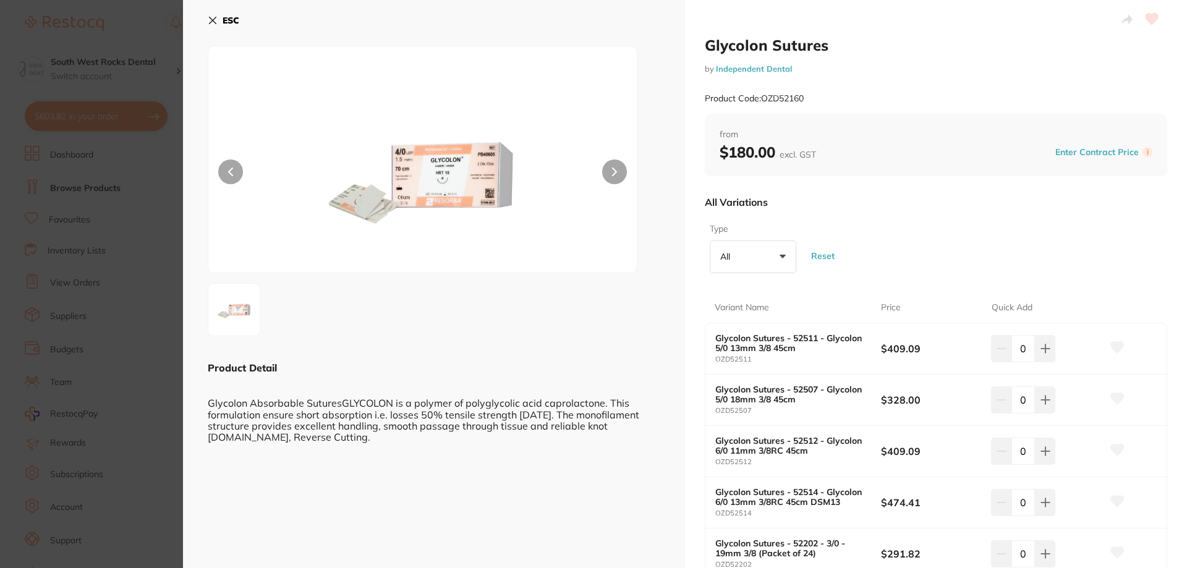
click at [211, 23] on icon at bounding box center [213, 20] width 10 height 10
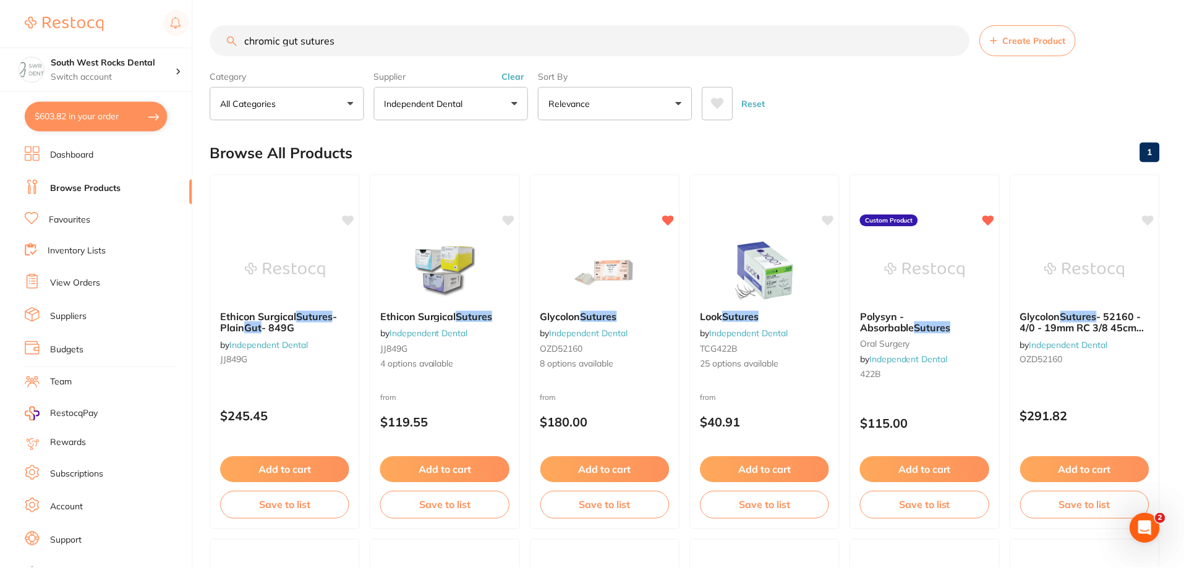
scroll to position [185, 0]
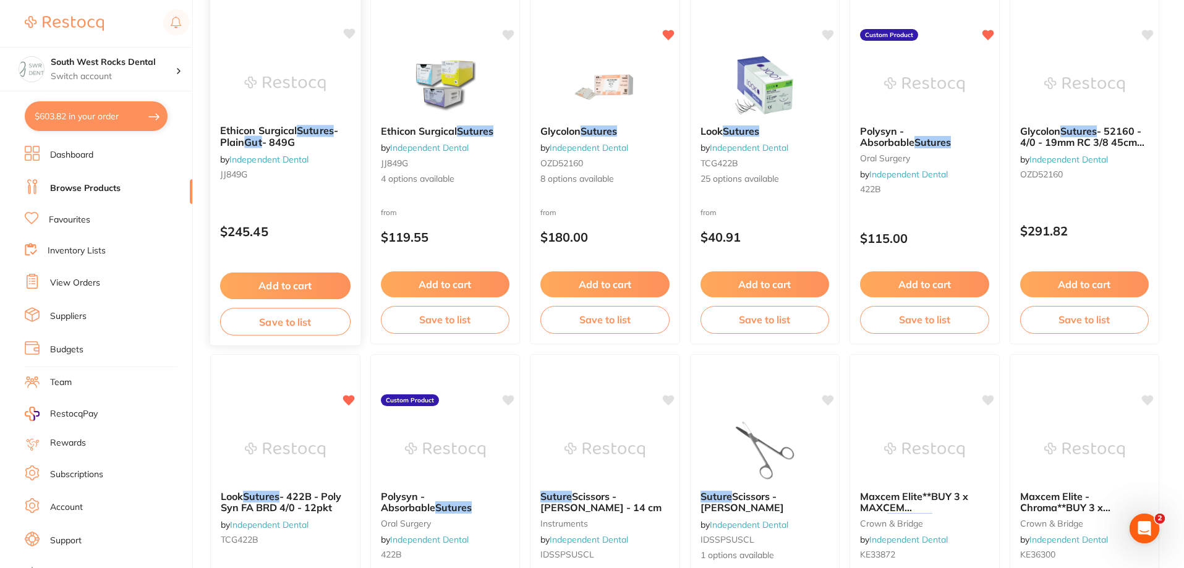
click at [278, 138] on span "- 849G" at bounding box center [278, 142] width 33 height 12
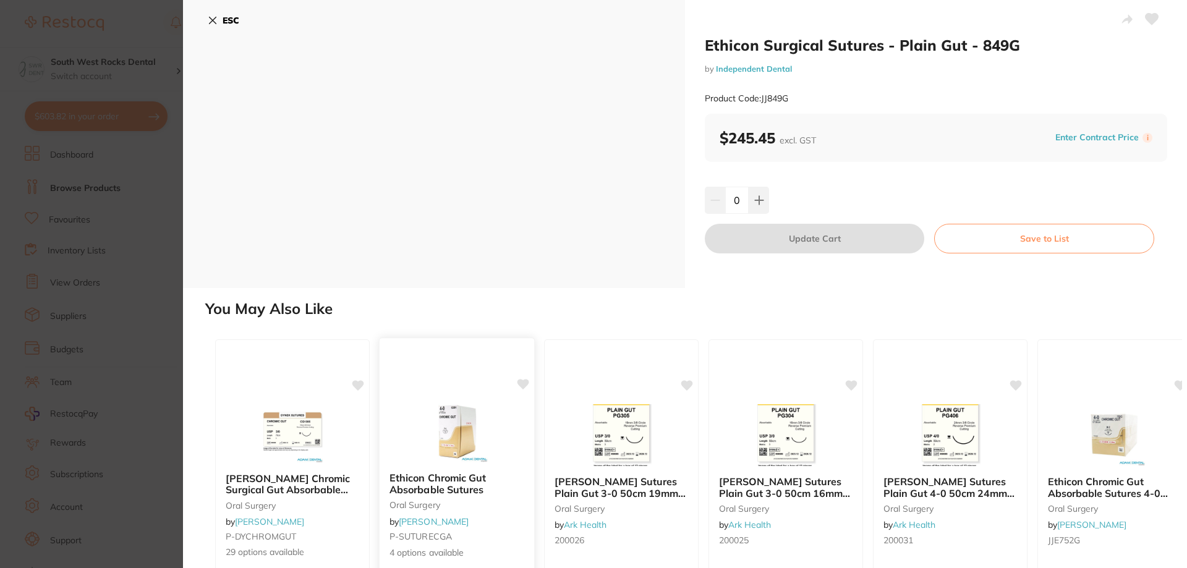
scroll to position [62, 0]
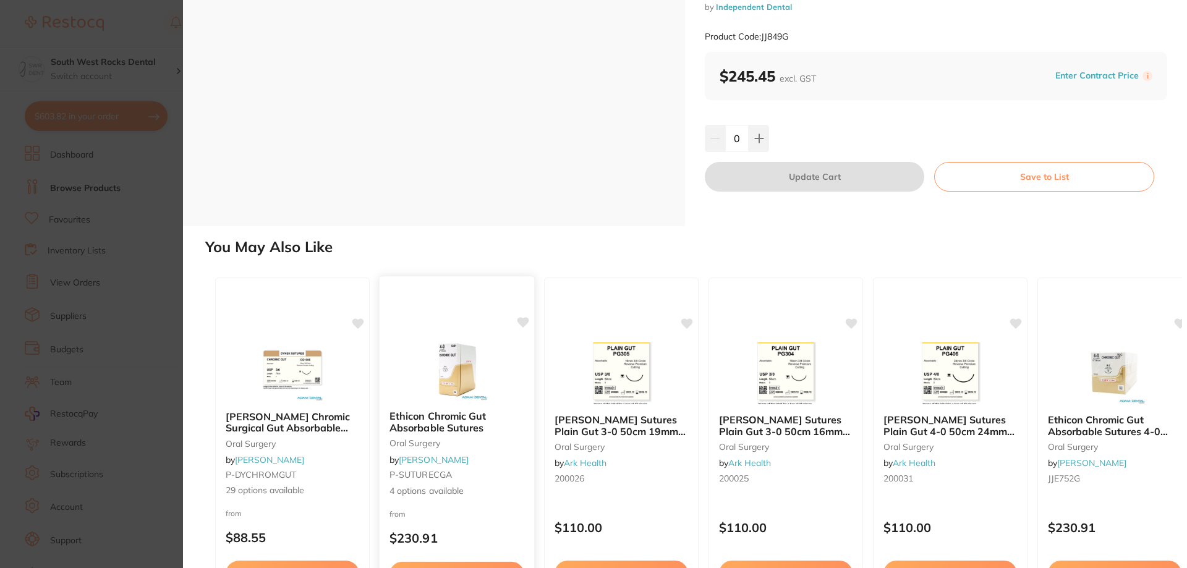
click at [429, 423] on b "Ethicon Chromic Gut Absorbable Sutures" at bounding box center [456, 421] width 135 height 23
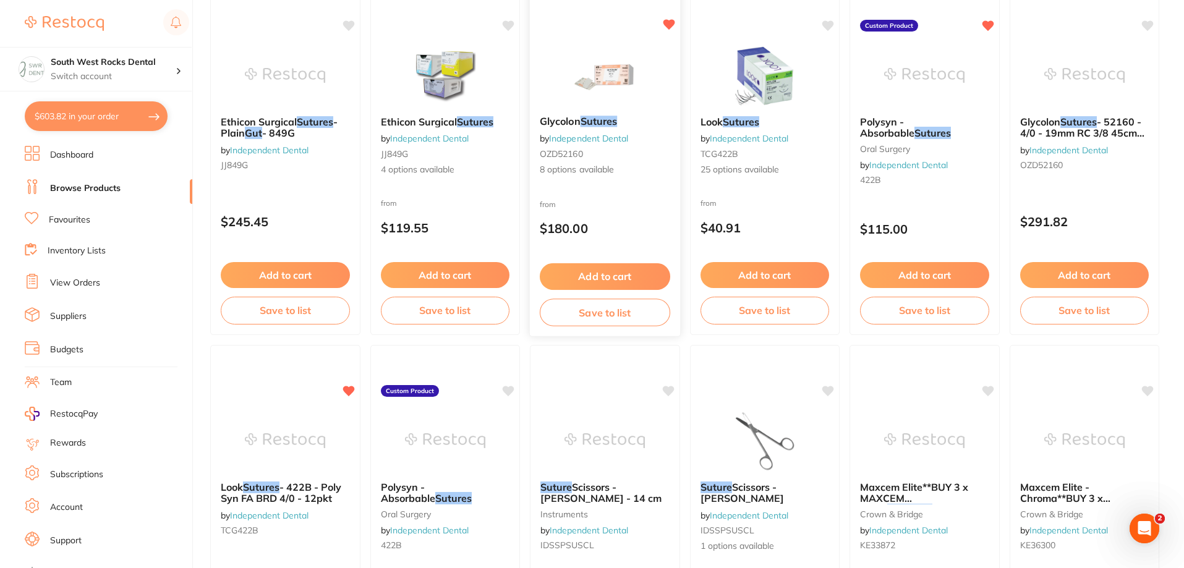
scroll to position [247, 0]
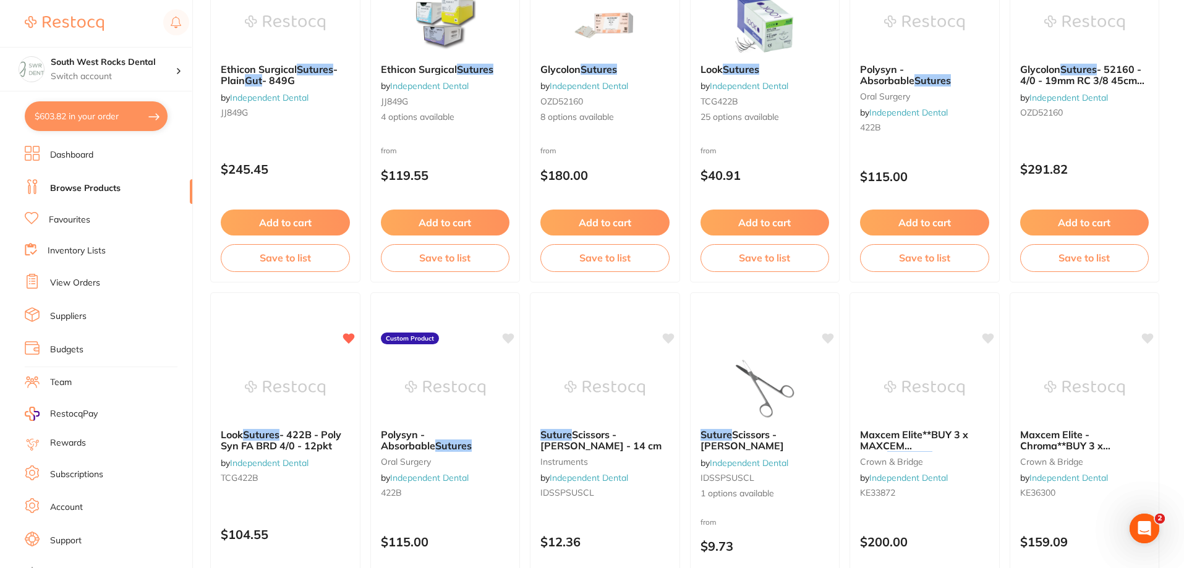
click at [605, 87] on link "Independent Dental" at bounding box center [588, 85] width 78 height 11
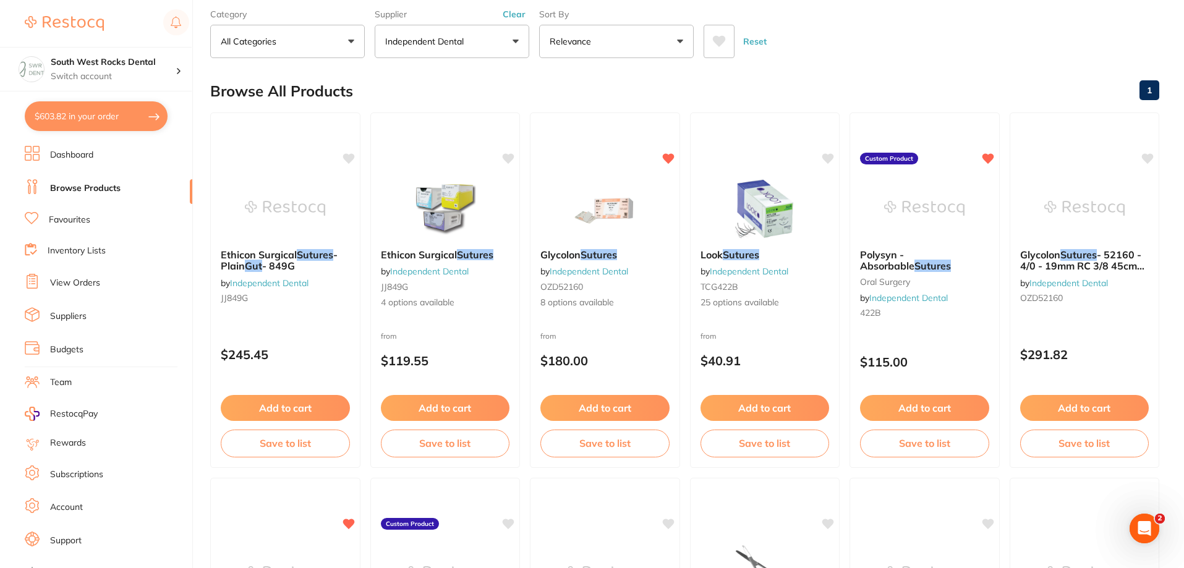
scroll to position [124, 0]
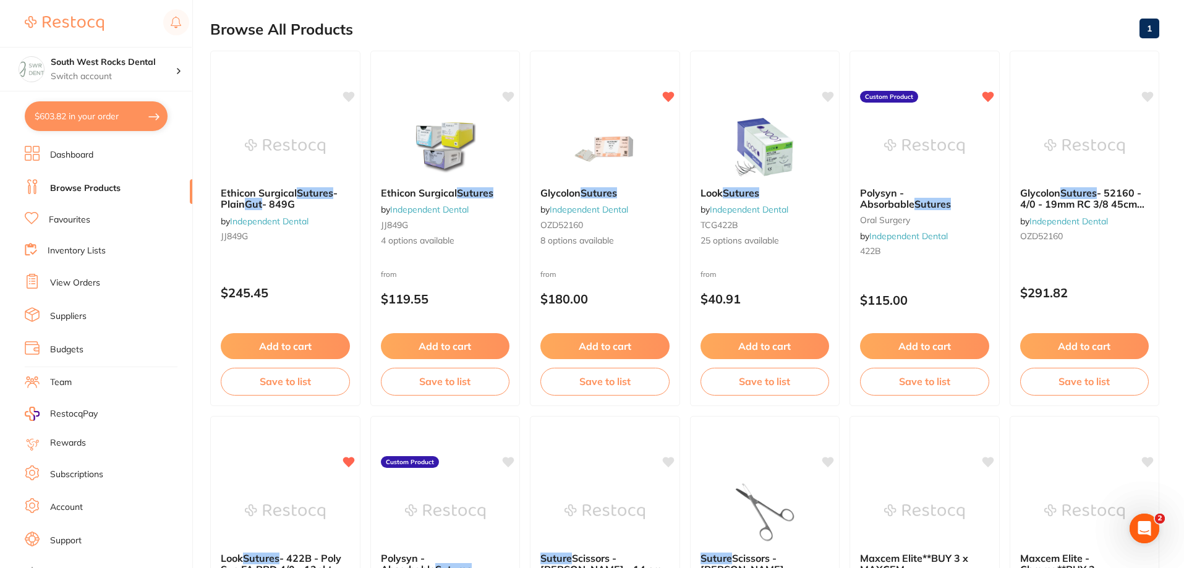
click at [93, 190] on link "Browse Products" at bounding box center [85, 188] width 70 height 12
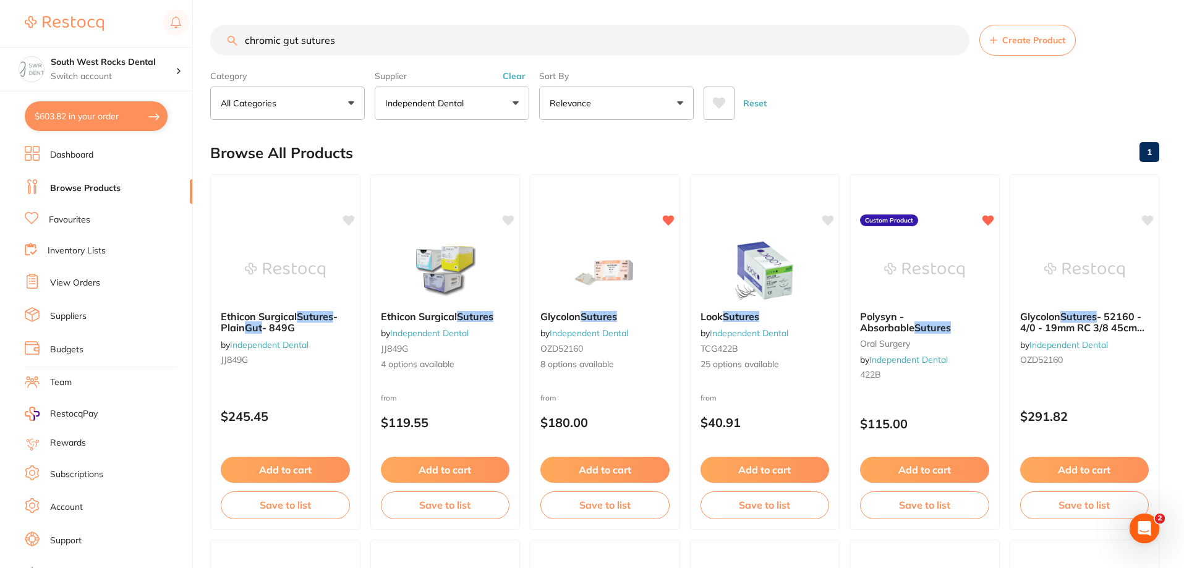
click at [239, 43] on input "chromic gut sutures" at bounding box center [589, 40] width 759 height 31
drag, startPoint x: 384, startPoint y: 39, endPoint x: 229, endPoint y: 43, distance: 155.2
click at [229, 43] on div "Ethicon chromic gut sutures Create Product" at bounding box center [684, 40] width 949 height 31
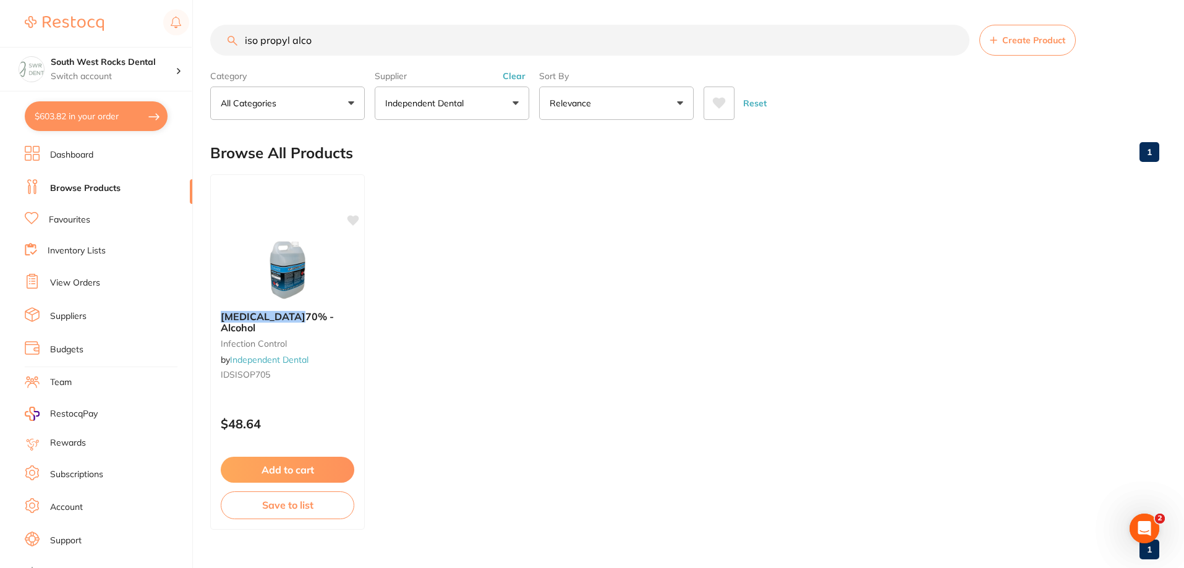
type input "iso propyl alcoh"
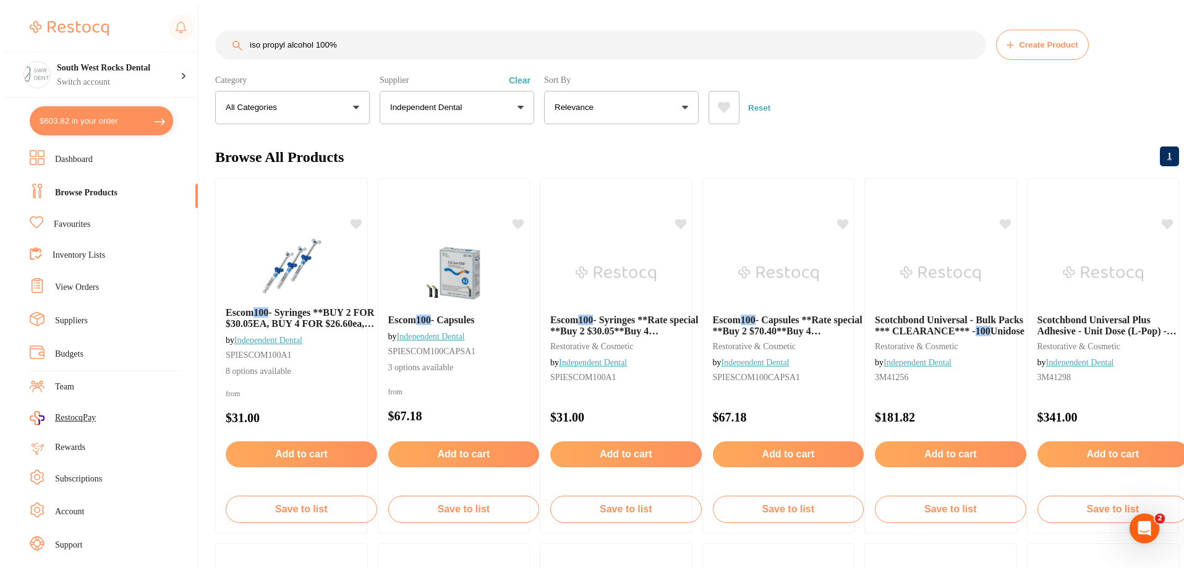
scroll to position [62, 0]
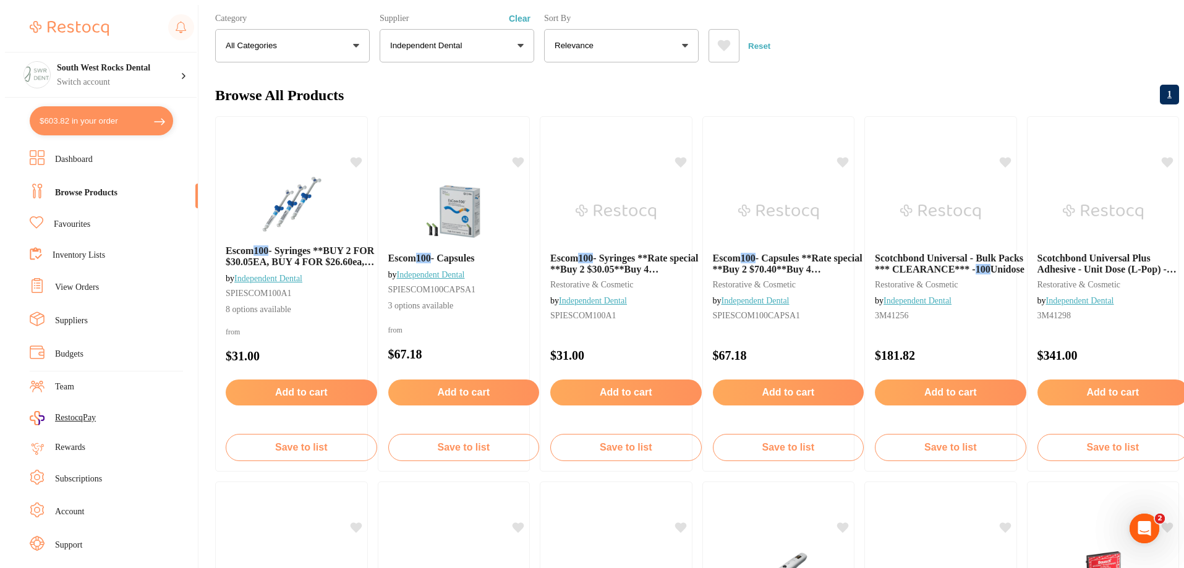
type input "iso propyl alcohol 100%"
click at [110, 189] on link "Browse Products" at bounding box center [86, 193] width 62 height 12
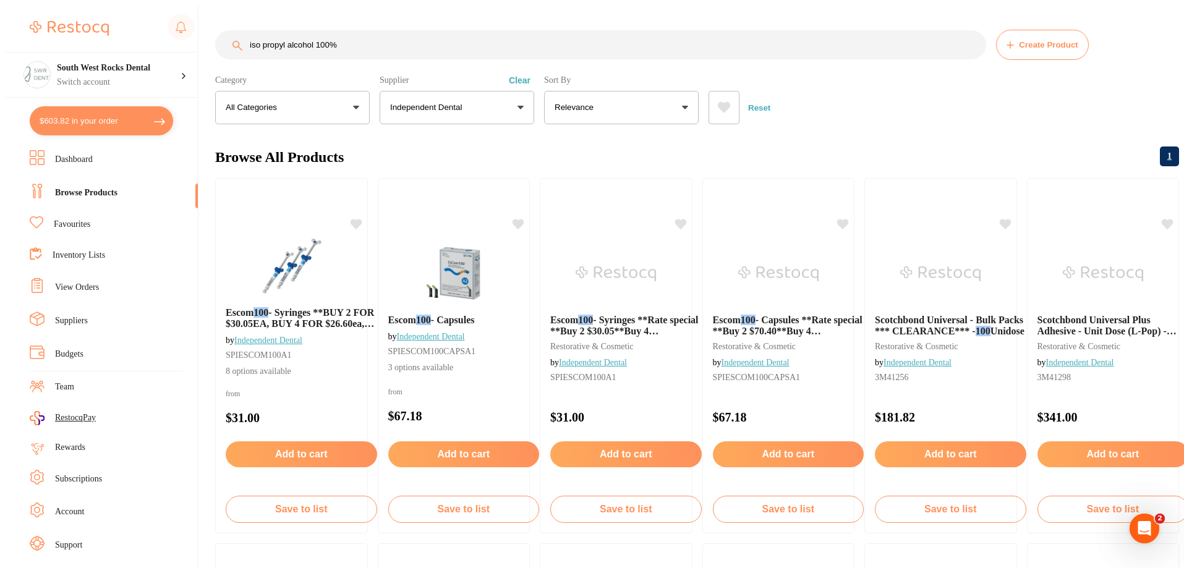
scroll to position [1, 0]
drag, startPoint x: 366, startPoint y: 44, endPoint x: 205, endPoint y: 49, distance: 160.8
click at [205, 49] on div "$603.82 South West Rocks Dental Switch account South West Rocks Dental $603.82 …" at bounding box center [592, 289] width 1174 height 568
click at [503, 104] on button "Independent Dental" at bounding box center [457, 107] width 155 height 33
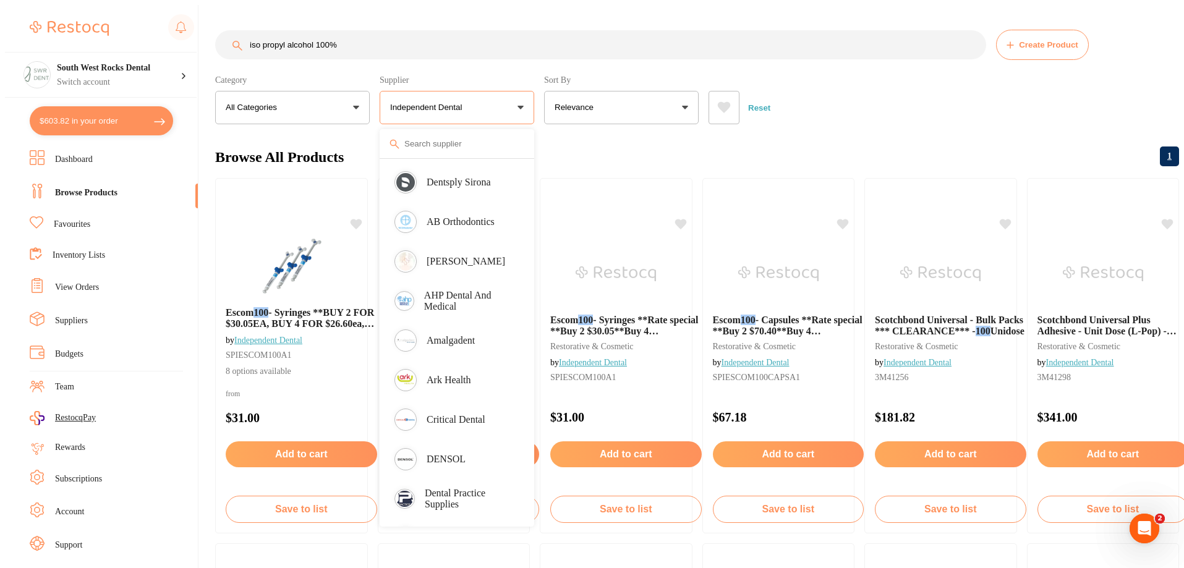
scroll to position [0, 0]
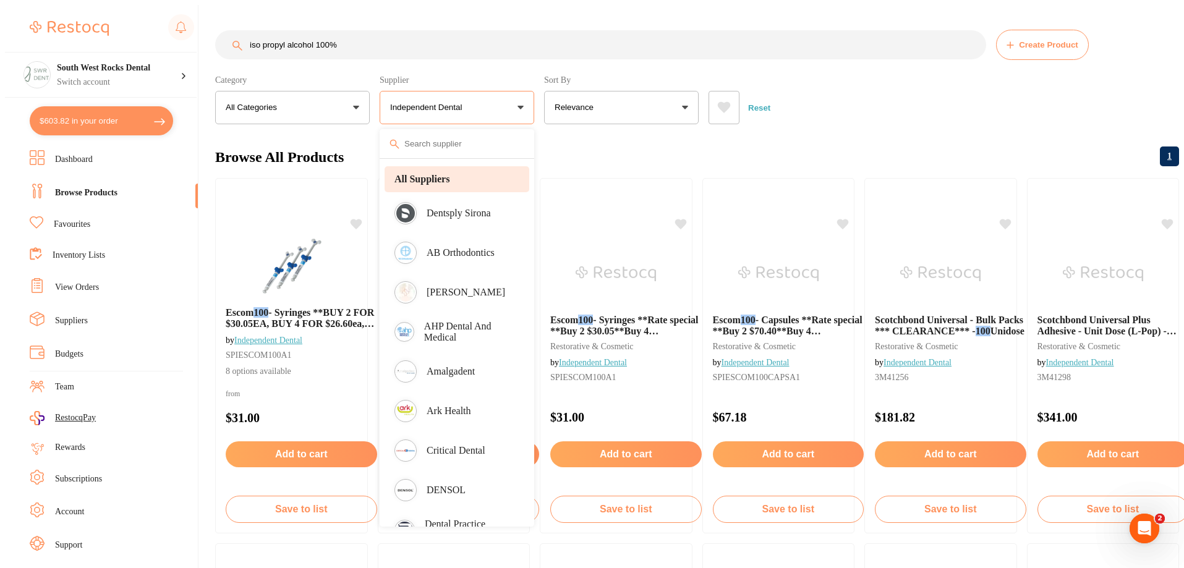
click at [431, 179] on strong "All Suppliers" at bounding box center [421, 179] width 55 height 11
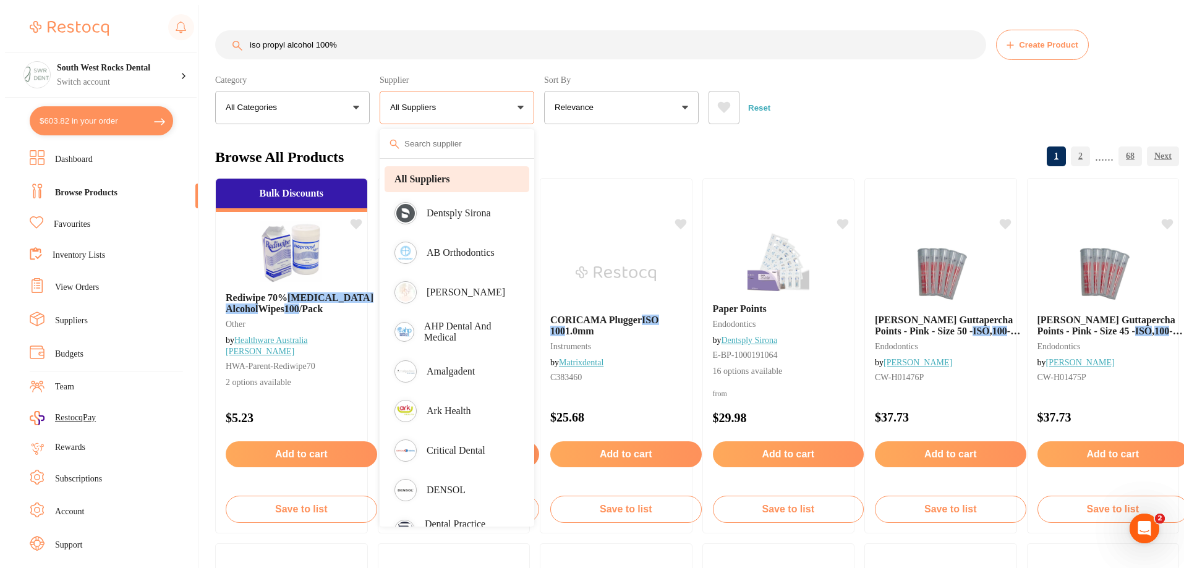
click at [418, 176] on strong "All Suppliers" at bounding box center [421, 179] width 55 height 11
drag, startPoint x: 365, startPoint y: 35, endPoint x: 378, endPoint y: 32, distance: 13.3
click at [287, 32] on input "iso propyl alcohol 100%" at bounding box center [600, 44] width 771 height 29
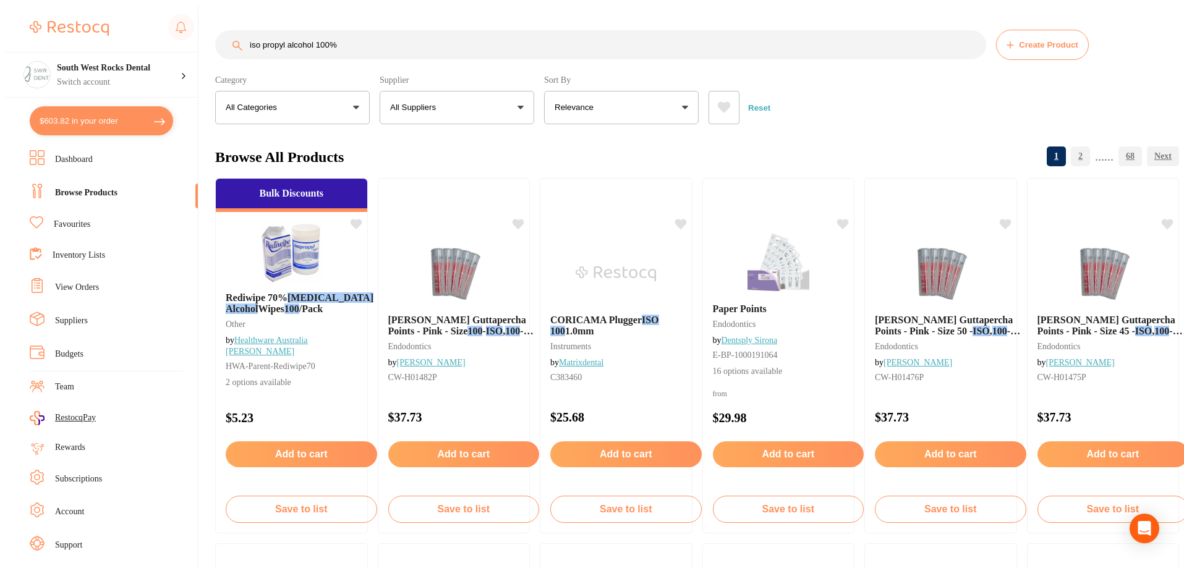
click at [382, 40] on input "iso propyl alcohol 100%" at bounding box center [600, 44] width 771 height 29
drag, startPoint x: 382, startPoint y: 40, endPoint x: 208, endPoint y: 49, distance: 174.0
click at [215, 48] on div "iso propyl alcohol 100% Create Product" at bounding box center [697, 45] width 964 height 30
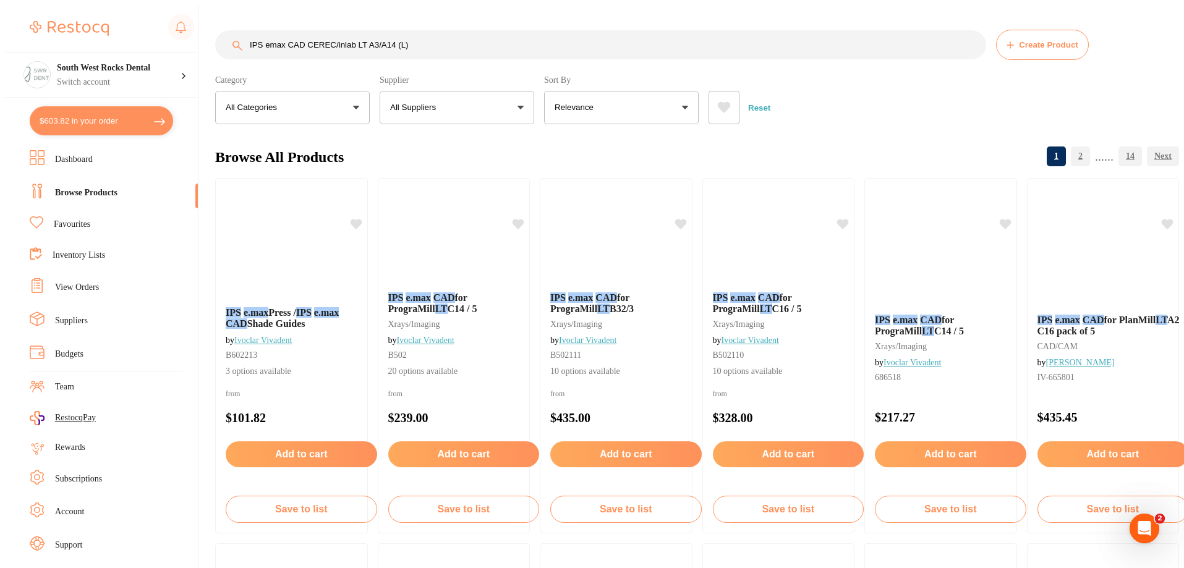
scroll to position [0, 0]
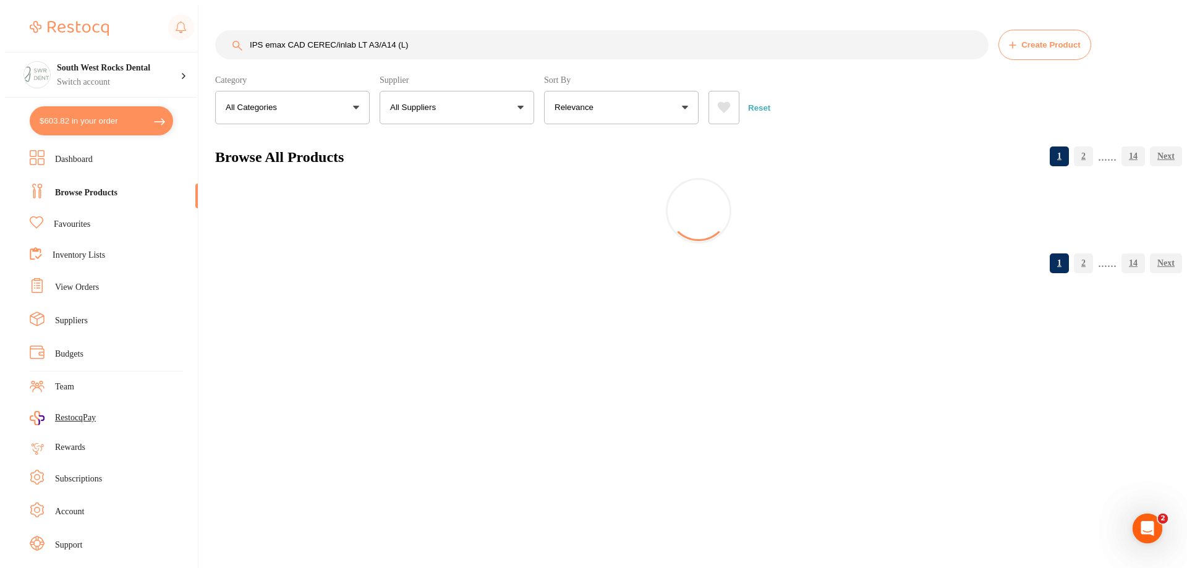
type input "IPS emax CAD CEREC/inlab LT A3/A14 (L)"
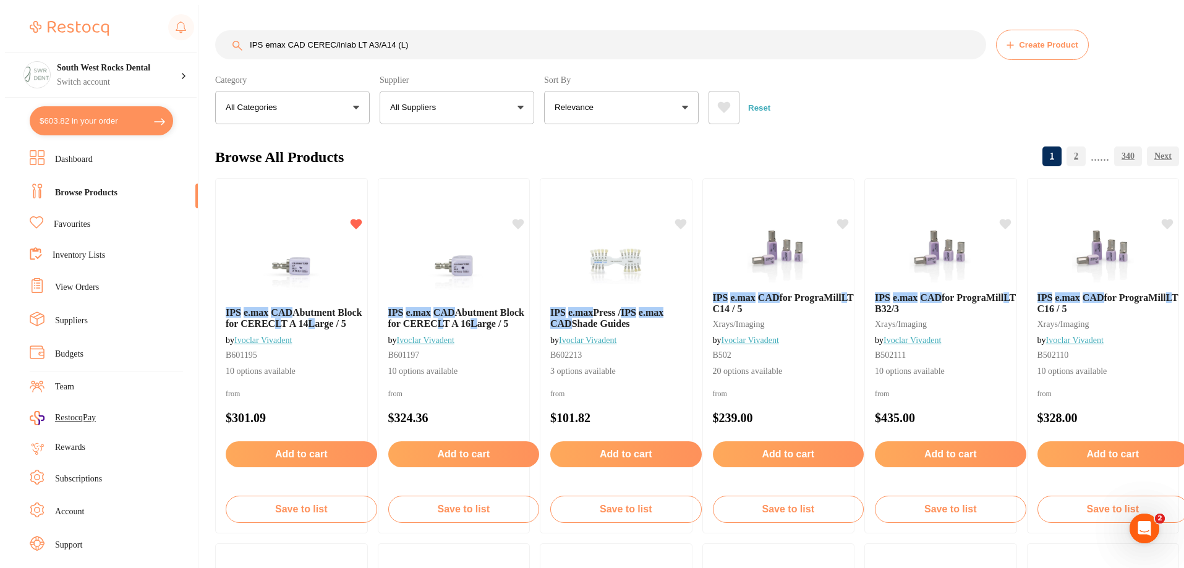
click at [308, 325] on span "T A 14" at bounding box center [294, 323] width 27 height 11
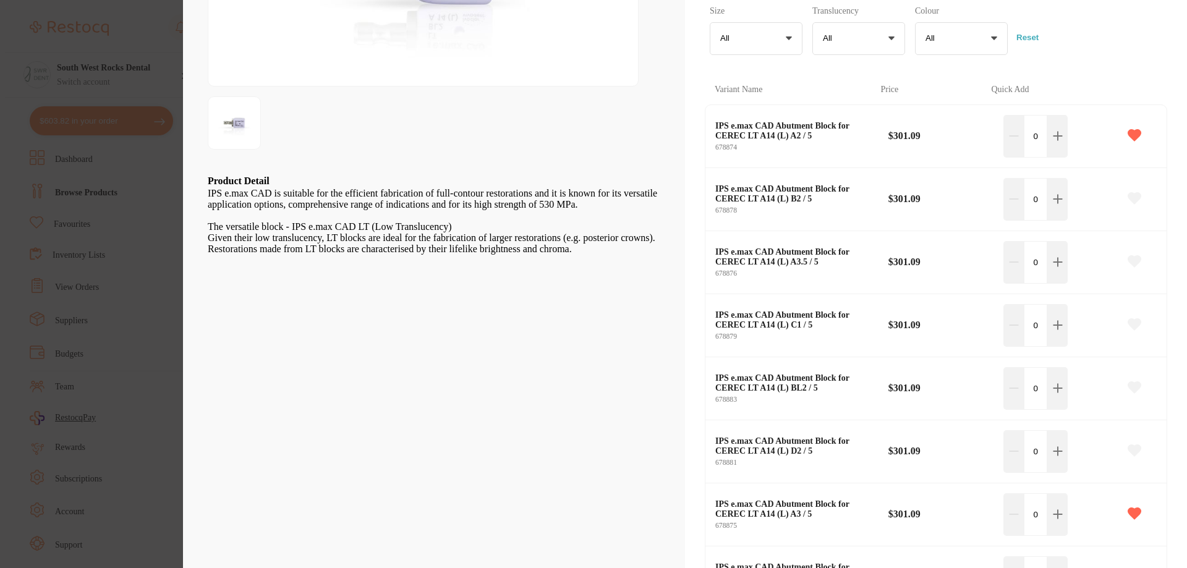
scroll to position [247, 0]
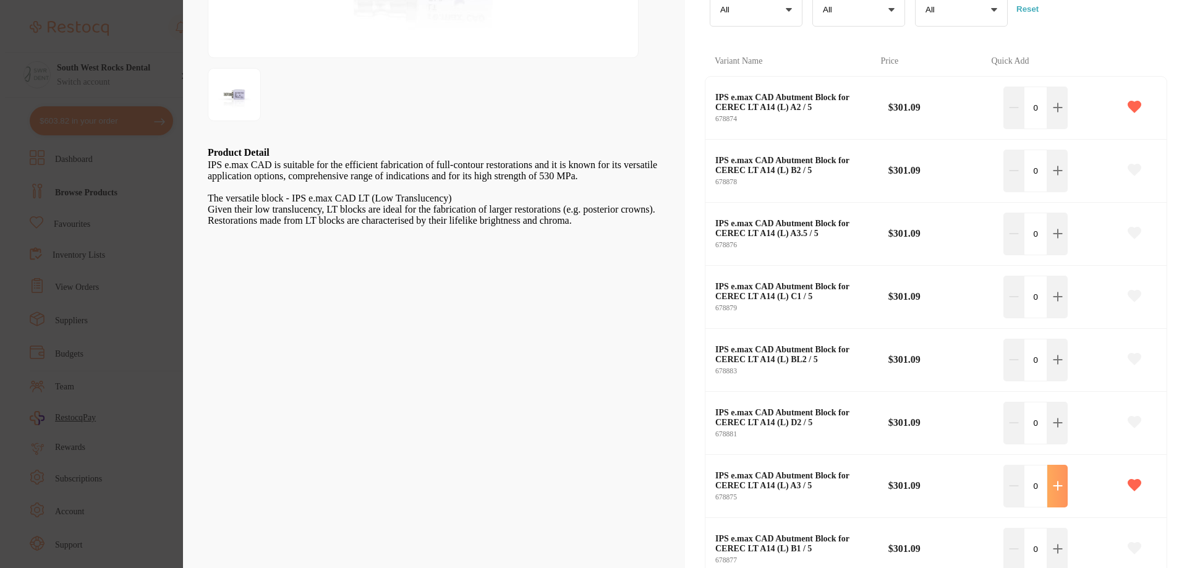
click at [1047, 129] on button at bounding box center [1057, 108] width 20 height 43
type input "1"
click at [1053, 112] on icon at bounding box center [1058, 108] width 10 height 10
type input "1"
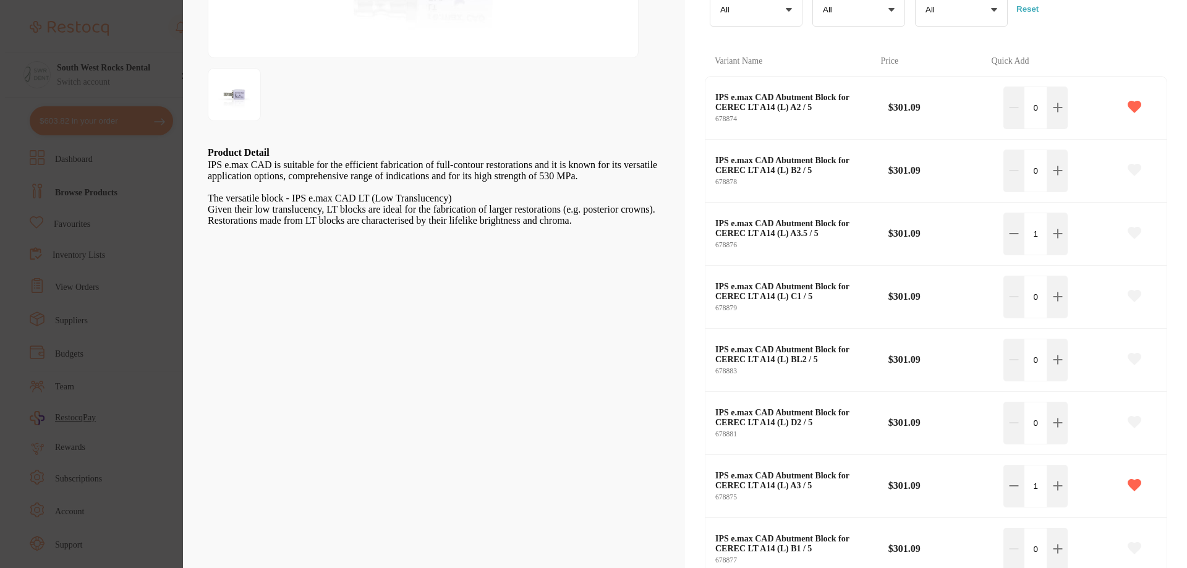
click at [1128, 227] on icon at bounding box center [1134, 232] width 13 height 11
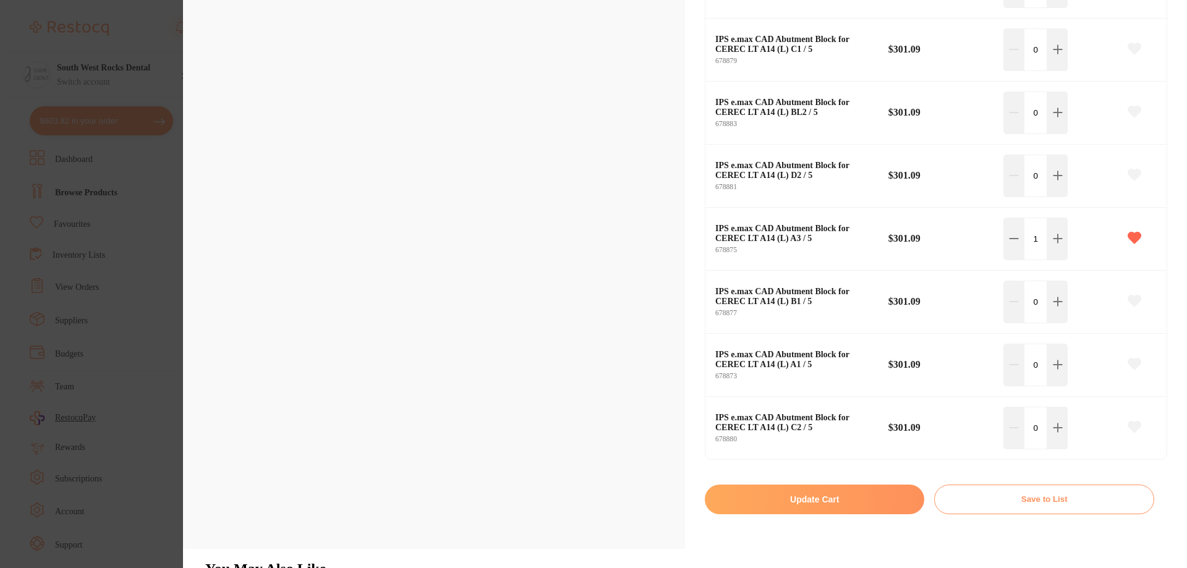
click at [805, 485] on button "Update Cart" at bounding box center [814, 500] width 219 height 30
checkbox input "false"
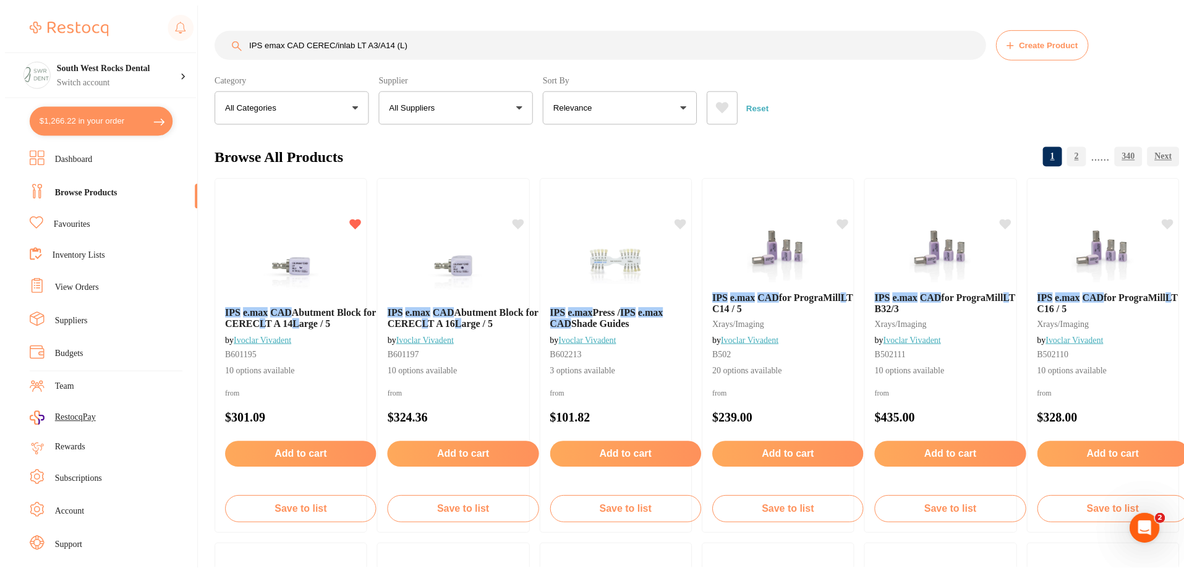
scroll to position [62, 0]
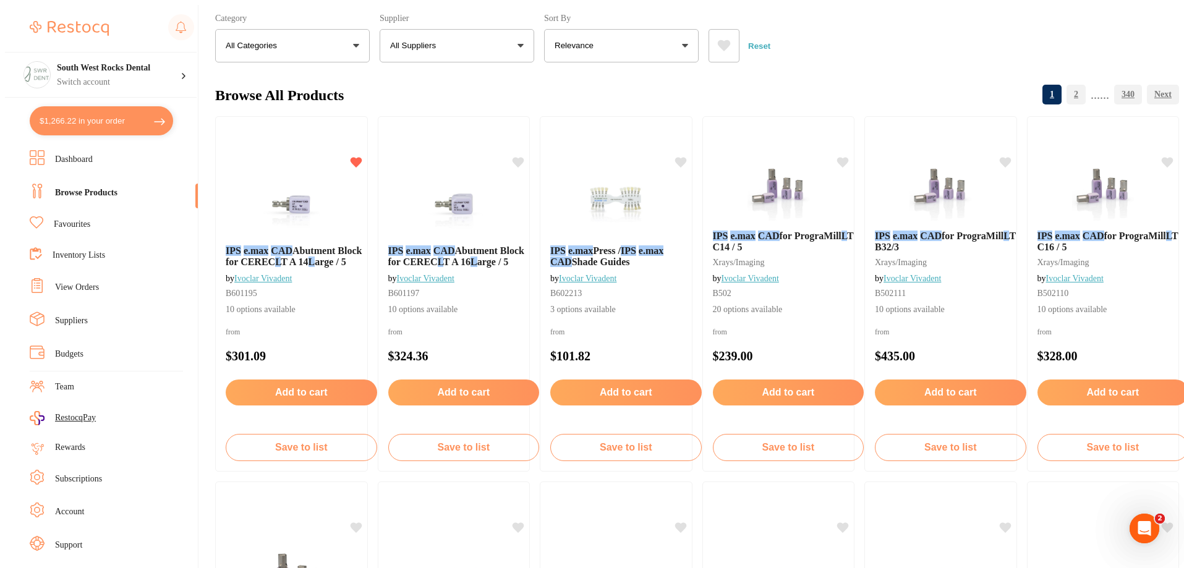
click at [83, 157] on link "Dashboard" at bounding box center [74, 159] width 38 height 12
